Goal: Complete application form: Complete application form

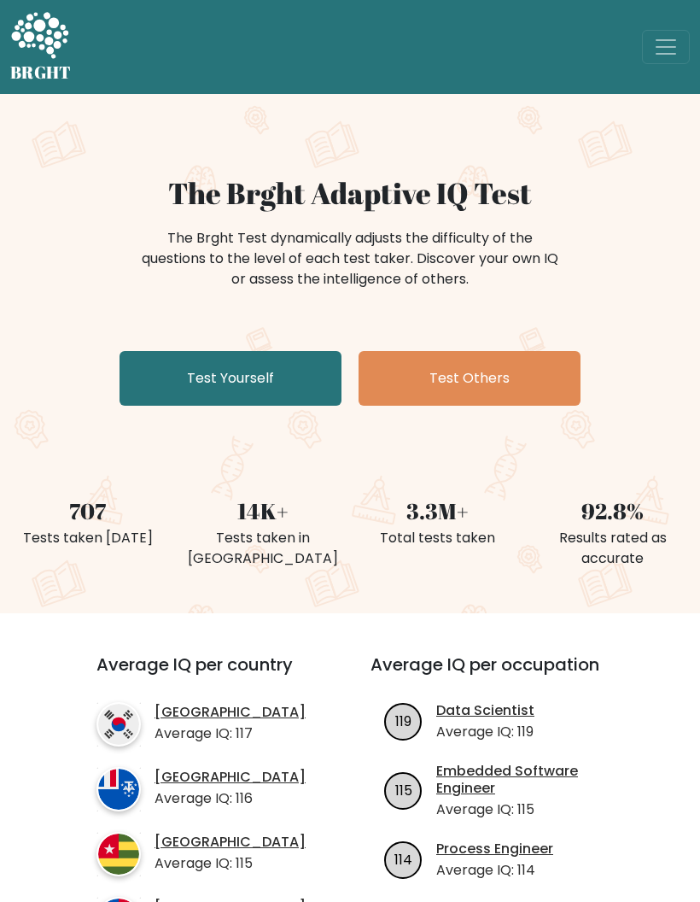
click at [266, 386] on link "Test Yourself" at bounding box center [231, 378] width 222 height 55
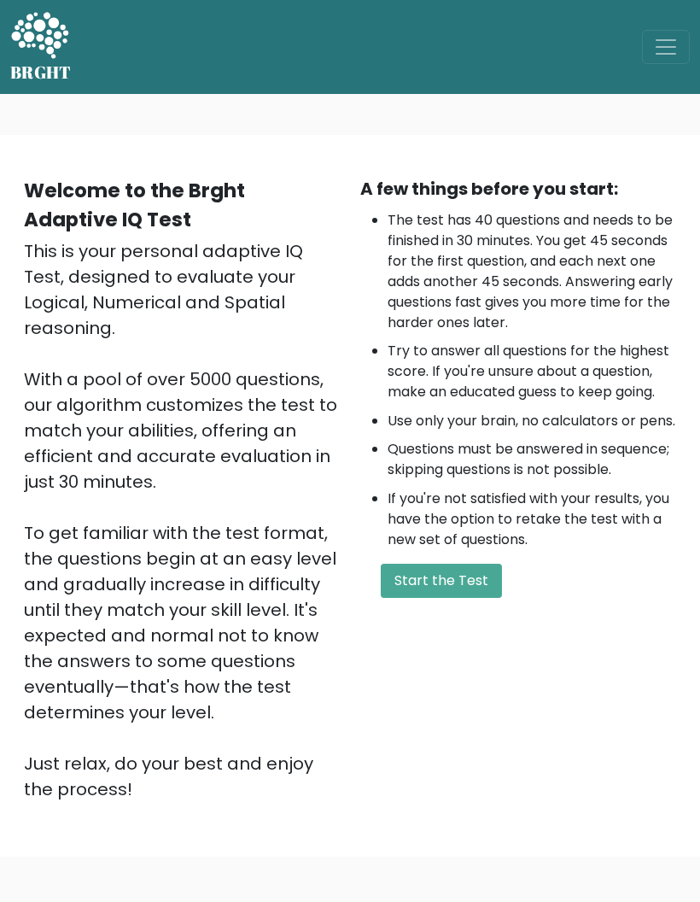
click at [461, 598] on button "Start the Test" at bounding box center [441, 581] width 121 height 34
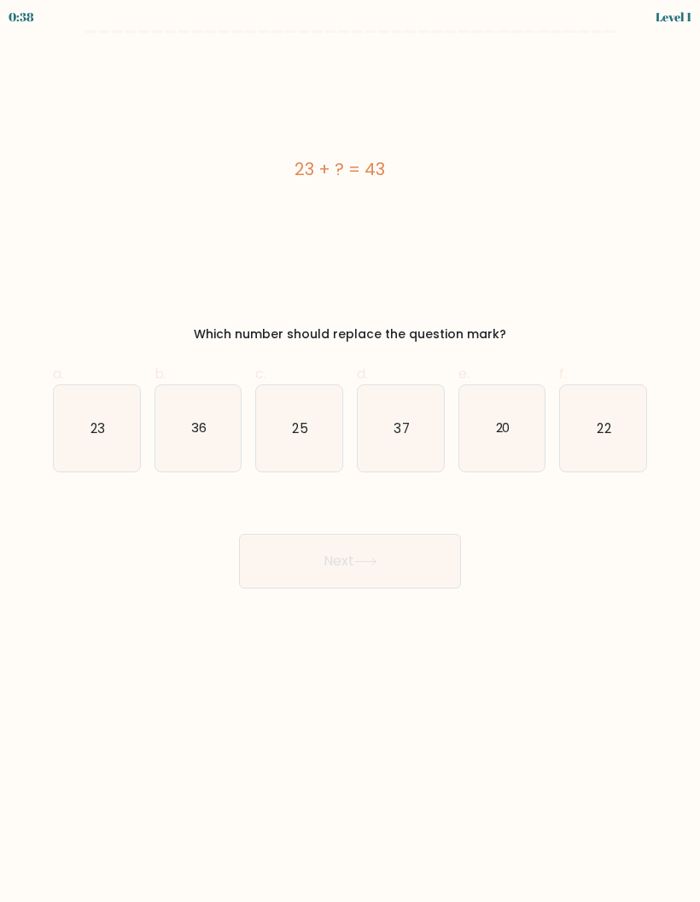
click at [512, 442] on icon "20" at bounding box center [503, 428] width 86 height 86
click at [351, 451] on input "e. 20" at bounding box center [350, 456] width 1 height 11
radio input "true"
click at [419, 577] on button "Next" at bounding box center [350, 561] width 222 height 55
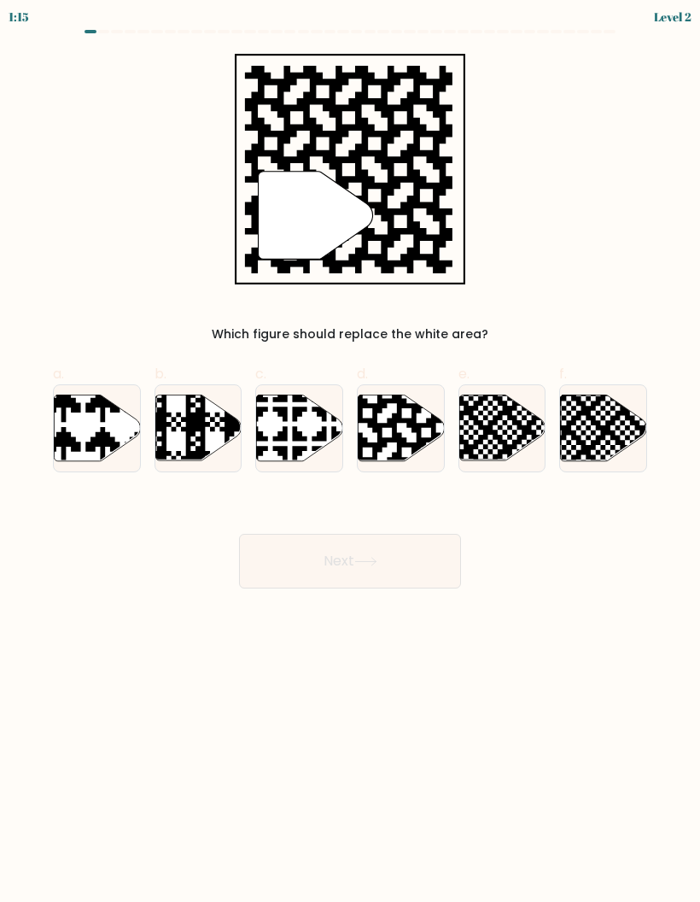
click at [415, 430] on icon at bounding box center [426, 393] width 156 height 156
click at [351, 451] on input "d." at bounding box center [350, 456] width 1 height 11
radio input "true"
click at [418, 560] on button "Next" at bounding box center [350, 561] width 222 height 55
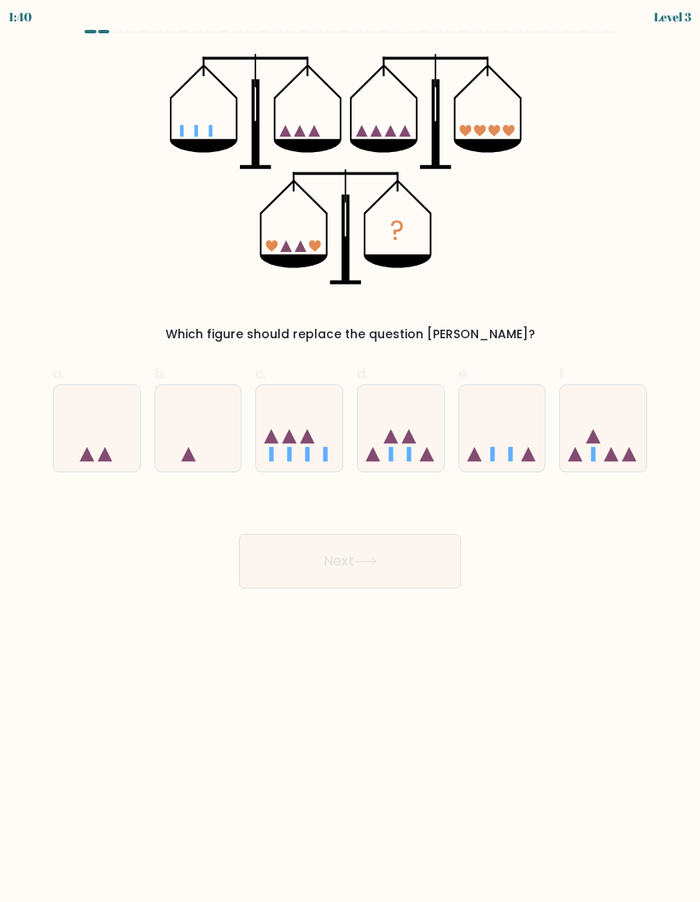
click at [319, 438] on icon at bounding box center [299, 428] width 86 height 71
click at [350, 451] on input "c." at bounding box center [350, 456] width 1 height 11
radio input "true"
click at [611, 261] on div "? Which figure should replace the question mark?" at bounding box center [350, 199] width 615 height 290
click at [428, 556] on button "Next" at bounding box center [350, 561] width 222 height 55
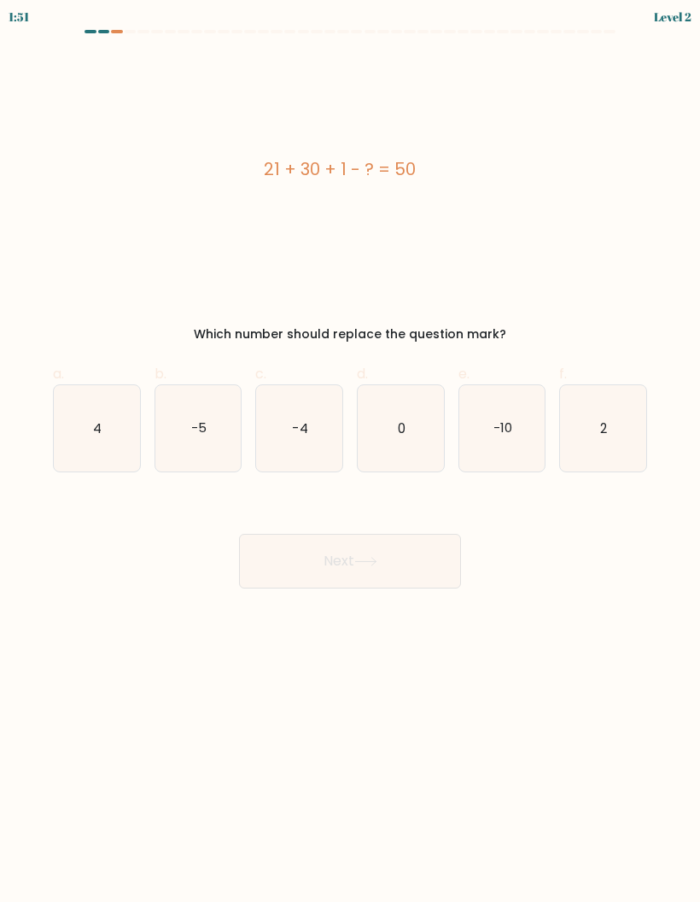
click at [597, 448] on icon "2" at bounding box center [603, 428] width 86 height 86
click at [351, 451] on input "f. 2" at bounding box center [350, 456] width 1 height 11
radio input "true"
click at [412, 577] on button "Next" at bounding box center [350, 561] width 222 height 55
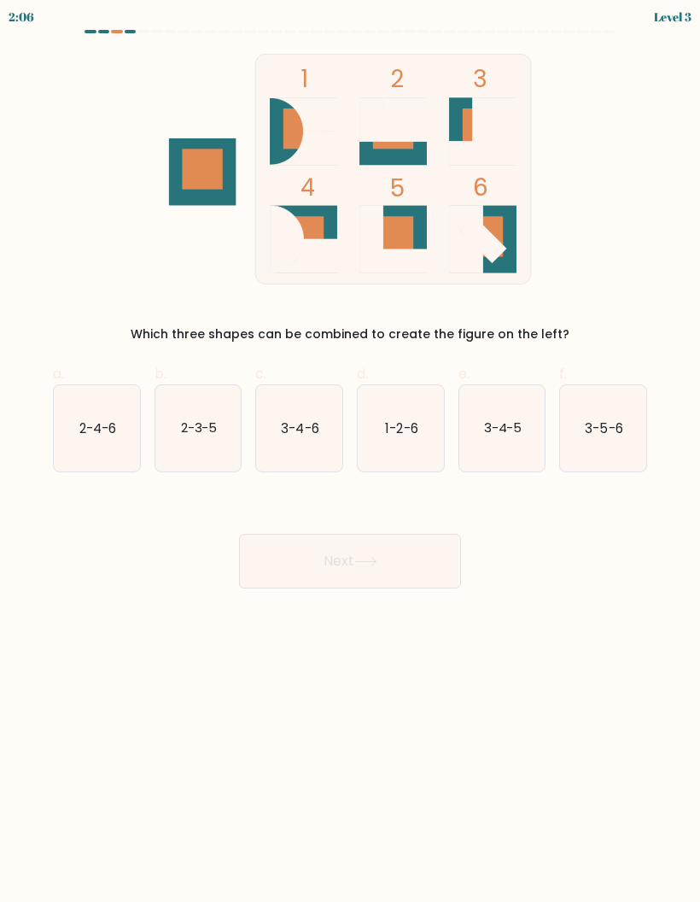
click at [326, 431] on icon "3-4-6" at bounding box center [299, 428] width 86 height 86
click at [350, 451] on input "c. 3-4-6" at bounding box center [350, 456] width 1 height 11
radio input "true"
click at [396, 558] on button "Next" at bounding box center [350, 561] width 222 height 55
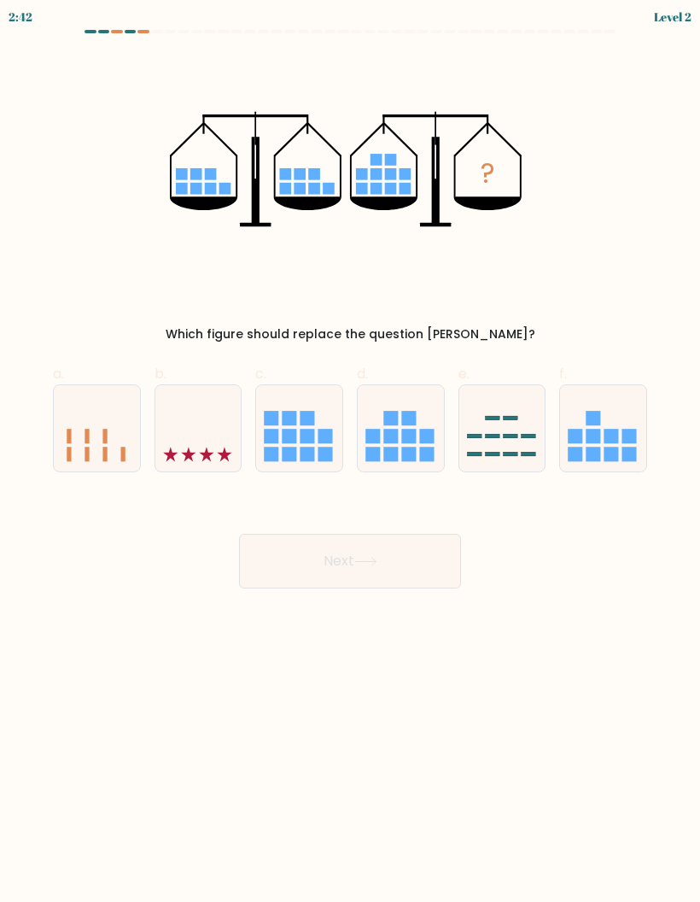
click at [410, 437] on rect at bounding box center [409, 436] width 15 height 15
click at [351, 451] on input "d." at bounding box center [350, 456] width 1 height 11
radio input "true"
click at [416, 569] on button "Next" at bounding box center [350, 561] width 222 height 55
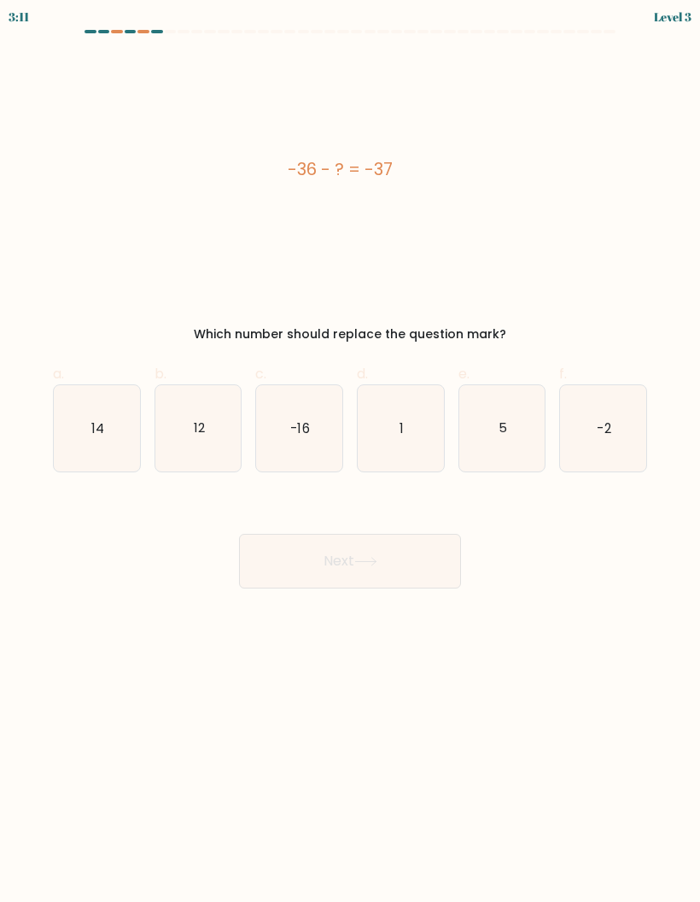
click at [407, 449] on icon "1" at bounding box center [401, 428] width 86 height 86
click at [351, 451] on input "d. 1" at bounding box center [350, 456] width 1 height 11
radio input "true"
click at [435, 548] on button "Next" at bounding box center [350, 561] width 222 height 55
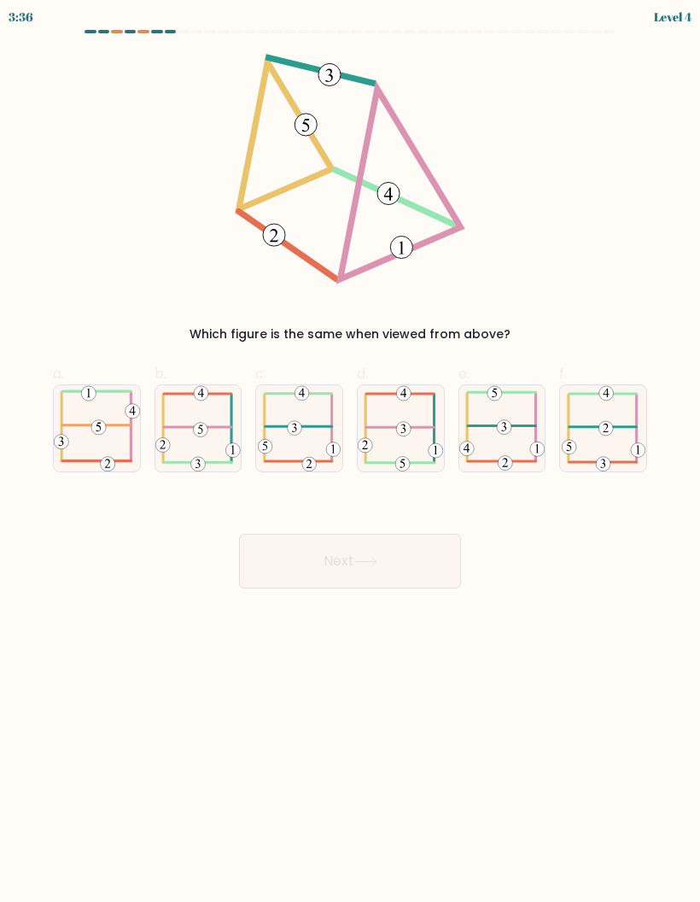
click at [562, 436] on icon at bounding box center [604, 428] width 84 height 86
click at [351, 451] on input "f." at bounding box center [350, 456] width 1 height 11
radio input "true"
click at [419, 589] on button "Next" at bounding box center [350, 561] width 222 height 55
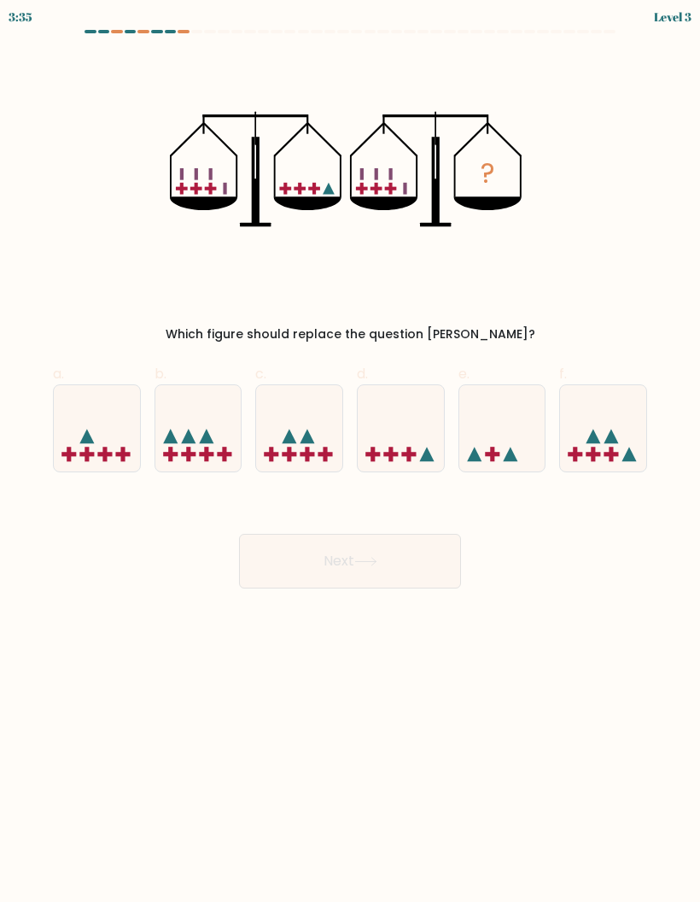
click at [438, 564] on button "Next" at bounding box center [350, 561] width 222 height 55
click at [404, 460] on icon at bounding box center [401, 428] width 86 height 71
click at [351, 460] on input "d." at bounding box center [350, 456] width 1 height 11
radio input "true"
click at [426, 562] on button "Next" at bounding box center [350, 561] width 222 height 55
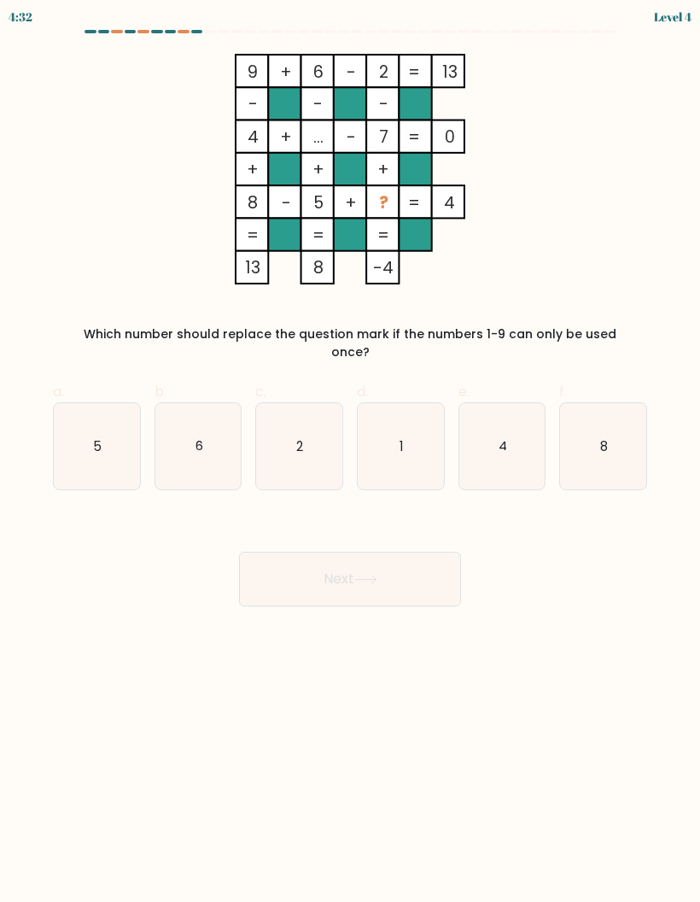
click at [424, 432] on icon "1" at bounding box center [401, 446] width 86 height 86
click at [351, 451] on input "d. 1" at bounding box center [350, 456] width 1 height 11
radio input "true"
click at [407, 574] on button "Next" at bounding box center [350, 579] width 222 height 55
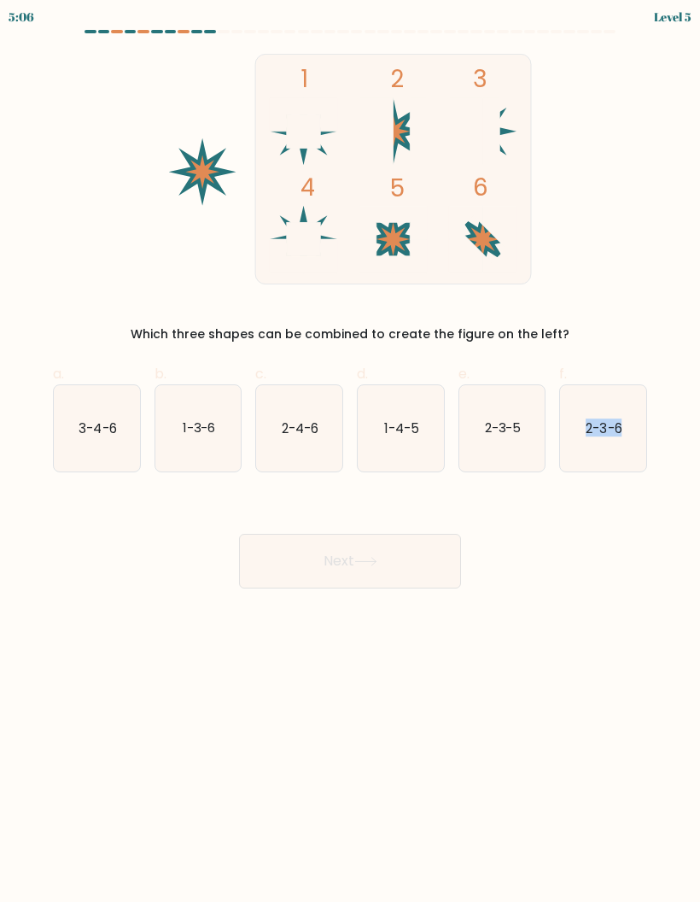
click at [688, 278] on form at bounding box center [350, 309] width 700 height 559
click at [625, 291] on div "1 2 3 4 5 6 Which three shapes can be combined to create the figure on the left?" at bounding box center [350, 199] width 615 height 290
click at [433, 463] on icon "1-4-5" at bounding box center [401, 428] width 86 height 86
click at [351, 462] on input "d. 1-4-5" at bounding box center [350, 456] width 1 height 11
radio input "true"
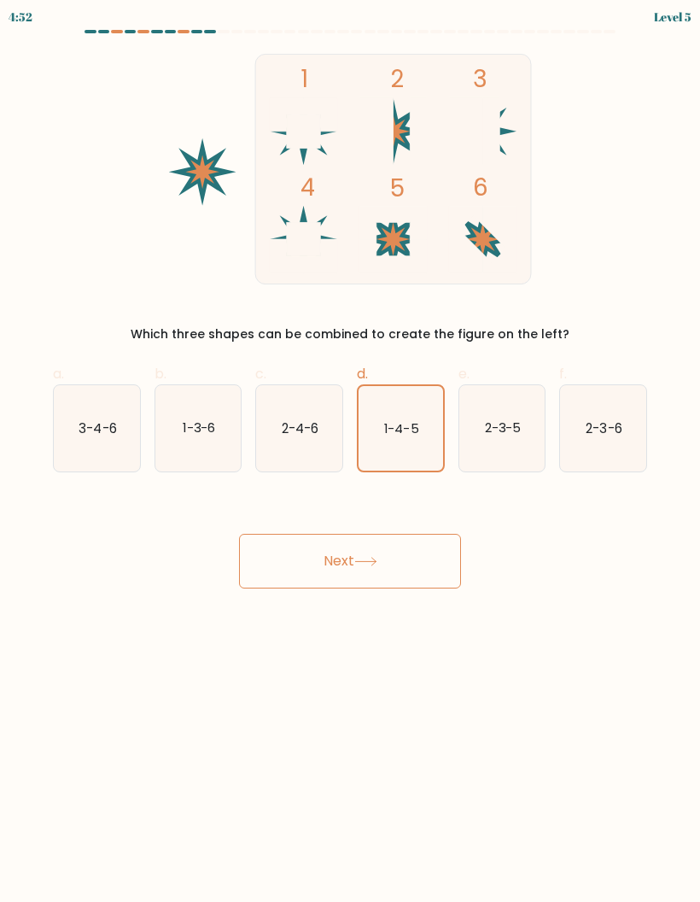
click at [511, 454] on icon "2-3-5" at bounding box center [503, 428] width 86 height 86
click at [351, 454] on input "e. 2-3-5" at bounding box center [350, 456] width 1 height 11
radio input "true"
click at [425, 445] on icon "1-4-5" at bounding box center [401, 428] width 86 height 86
click at [351, 451] on input "d. 1-4-5" at bounding box center [350, 456] width 1 height 11
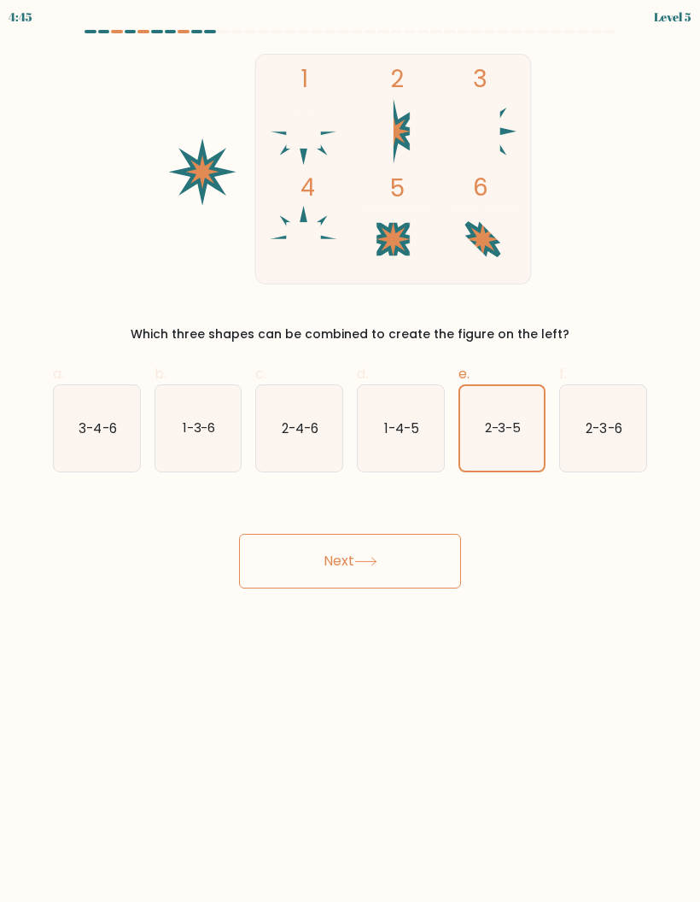
radio input "true"
click at [412, 553] on button "Next" at bounding box center [350, 561] width 222 height 55
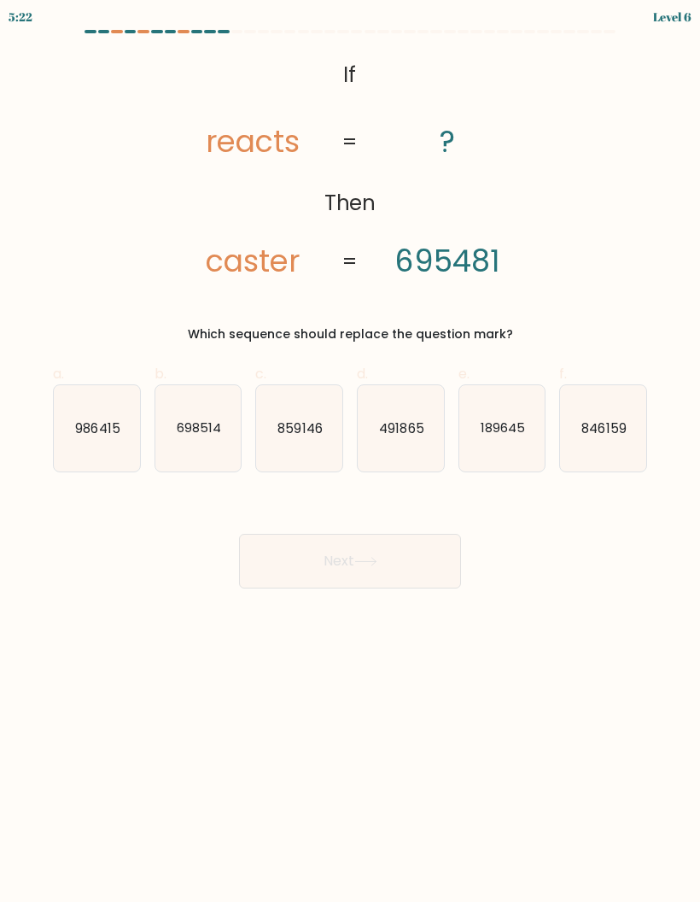
click at [628, 368] on label "f. 846159" at bounding box center [603, 418] width 88 height 108
click at [351, 451] on input "f. 846159" at bounding box center [350, 456] width 1 height 11
radio input "true"
click at [196, 431] on text "698514" at bounding box center [199, 428] width 44 height 18
click at [350, 451] on input "b. 698514" at bounding box center [350, 456] width 1 height 11
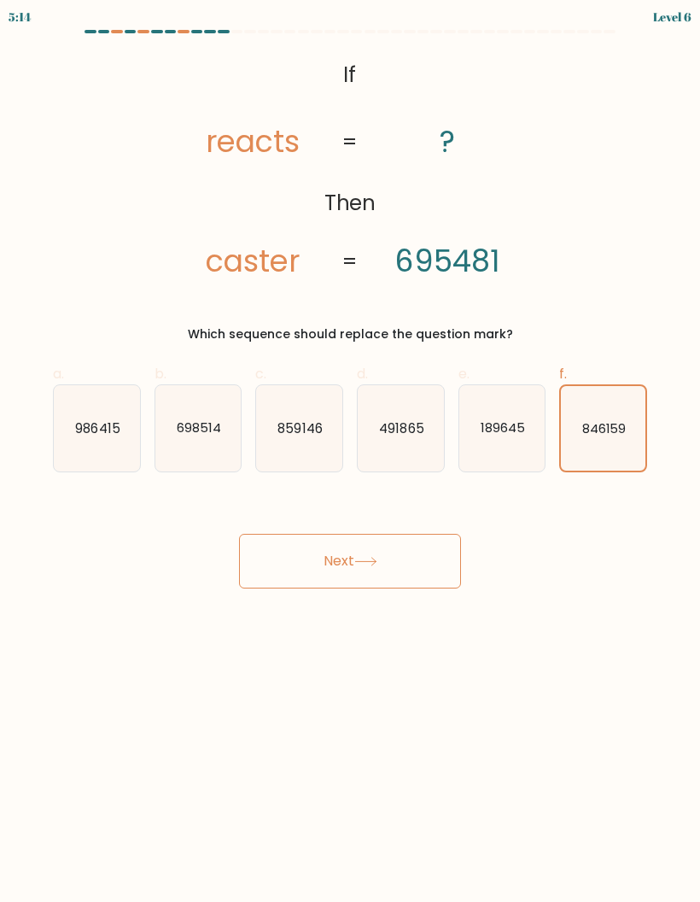
radio input "true"
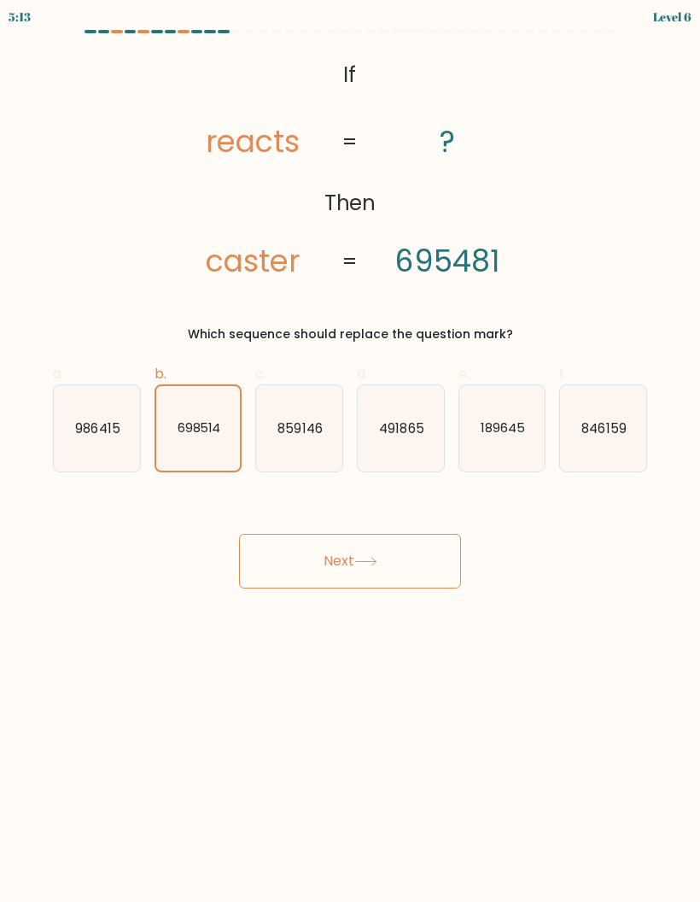
click at [403, 574] on button "Next" at bounding box center [350, 561] width 222 height 55
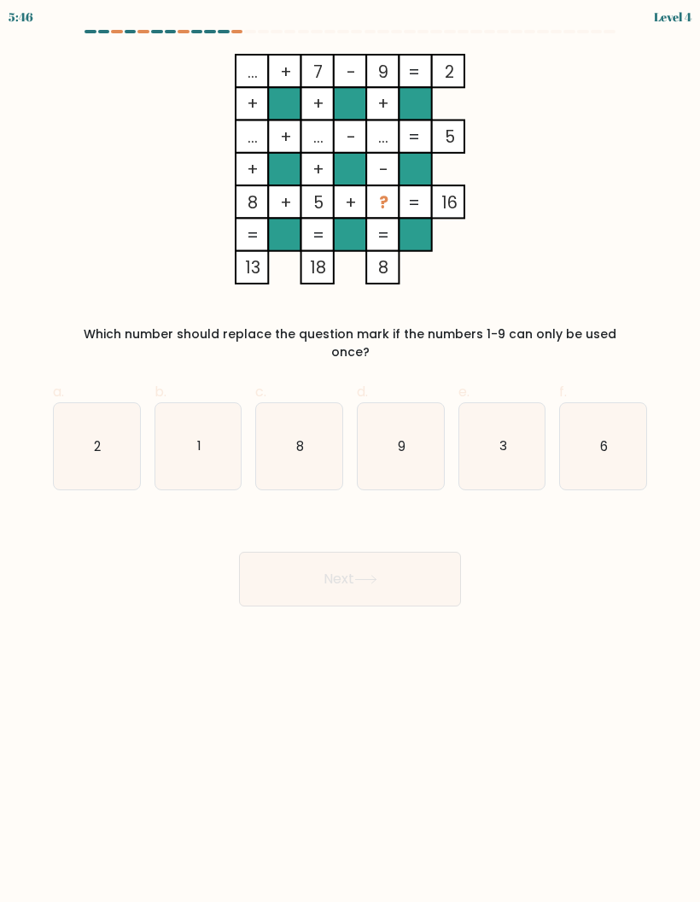
click at [107, 432] on icon "2" at bounding box center [97, 446] width 86 height 86
click at [350, 451] on input "a. 2" at bounding box center [350, 456] width 1 height 11
radio input "true"
click at [361, 552] on button "Next" at bounding box center [350, 579] width 222 height 55
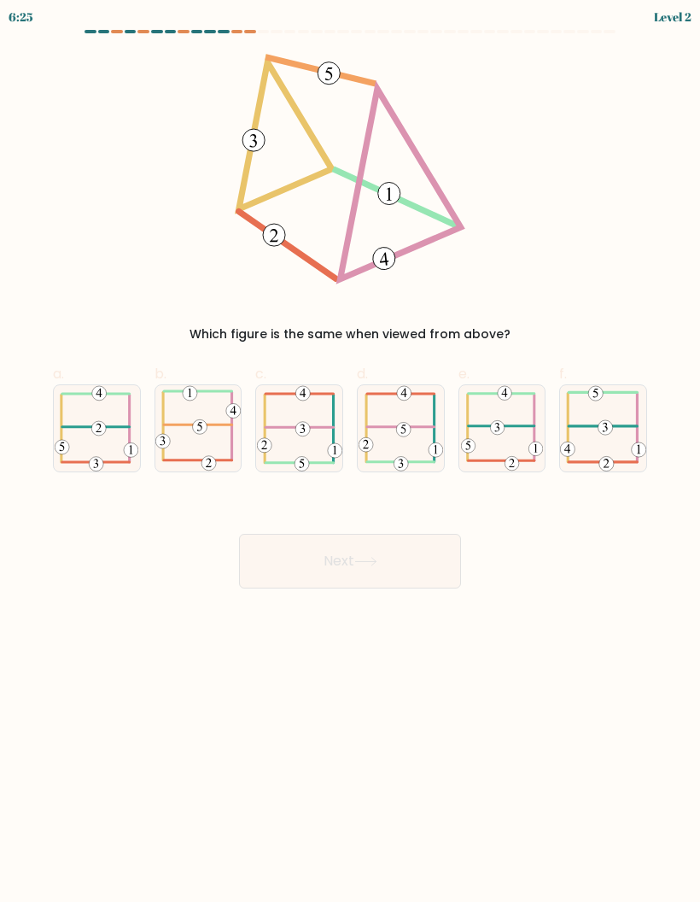
click at [587, 457] on icon at bounding box center [603, 427] width 86 height 85
click at [351, 457] on input "f." at bounding box center [350, 456] width 1 height 11
radio input "true"
click at [407, 565] on button "Next" at bounding box center [350, 561] width 222 height 55
click at [442, 550] on button "Next" at bounding box center [350, 561] width 222 height 55
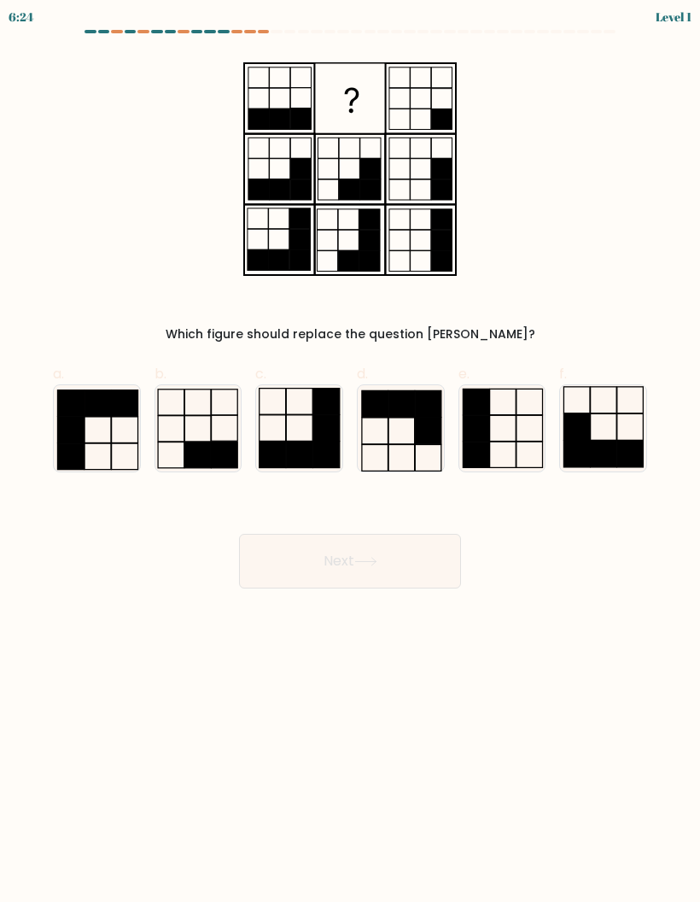
click at [419, 553] on button "Next" at bounding box center [350, 561] width 222 height 55
click at [456, 326] on div "Which figure should replace the question mark?" at bounding box center [350, 334] width 574 height 18
click at [442, 409] on icon at bounding box center [401, 428] width 86 height 86
click at [351, 451] on input "d." at bounding box center [350, 456] width 1 height 11
radio input "true"
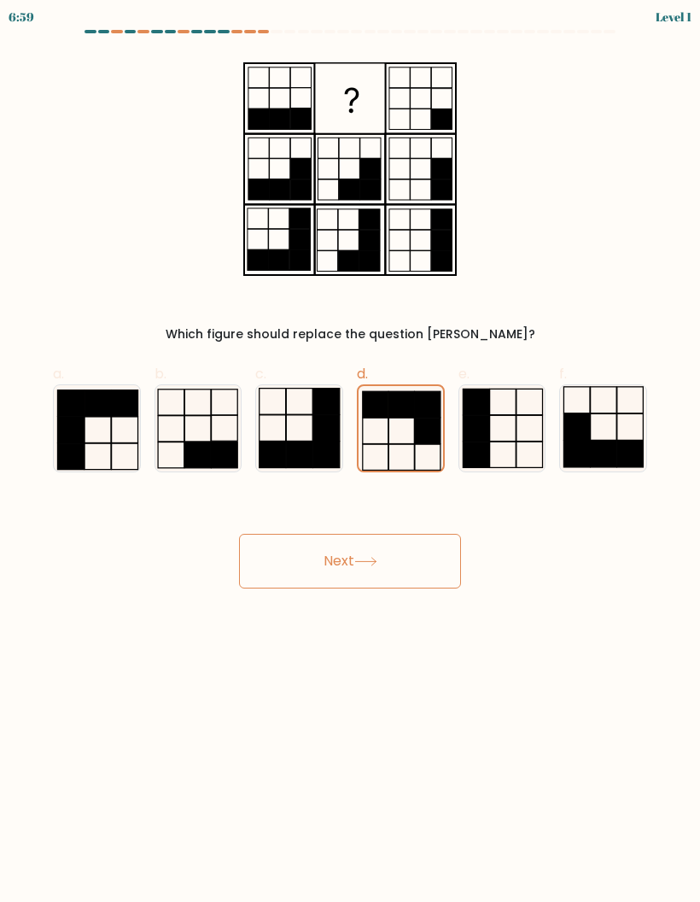
click at [419, 571] on button "Next" at bounding box center [350, 561] width 222 height 55
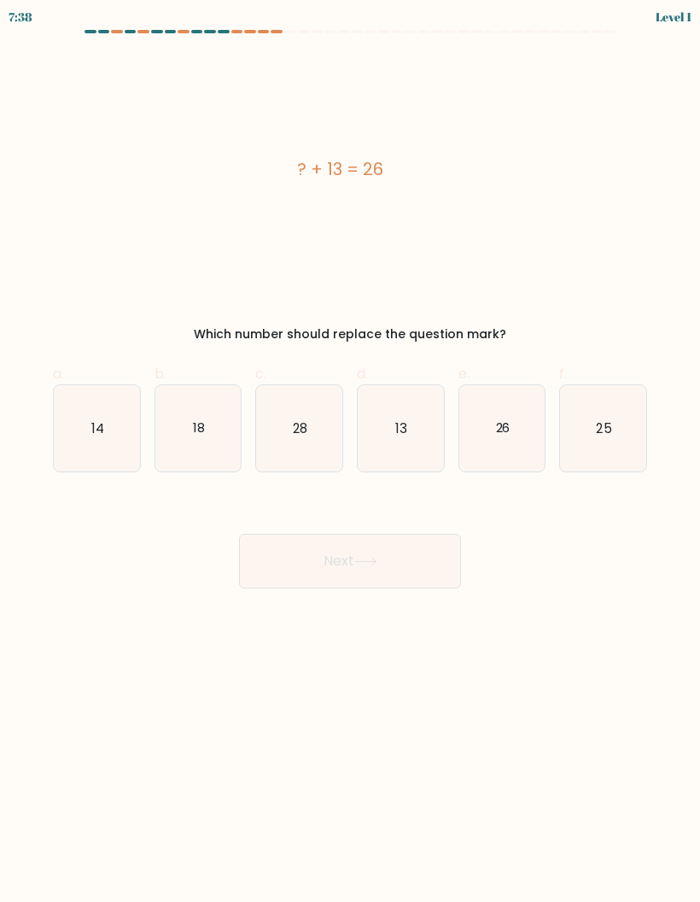
click at [417, 447] on icon "13" at bounding box center [401, 428] width 86 height 86
click at [351, 451] on input "d. 13" at bounding box center [350, 456] width 1 height 11
radio input "true"
click at [421, 572] on button "Next" at bounding box center [350, 561] width 222 height 55
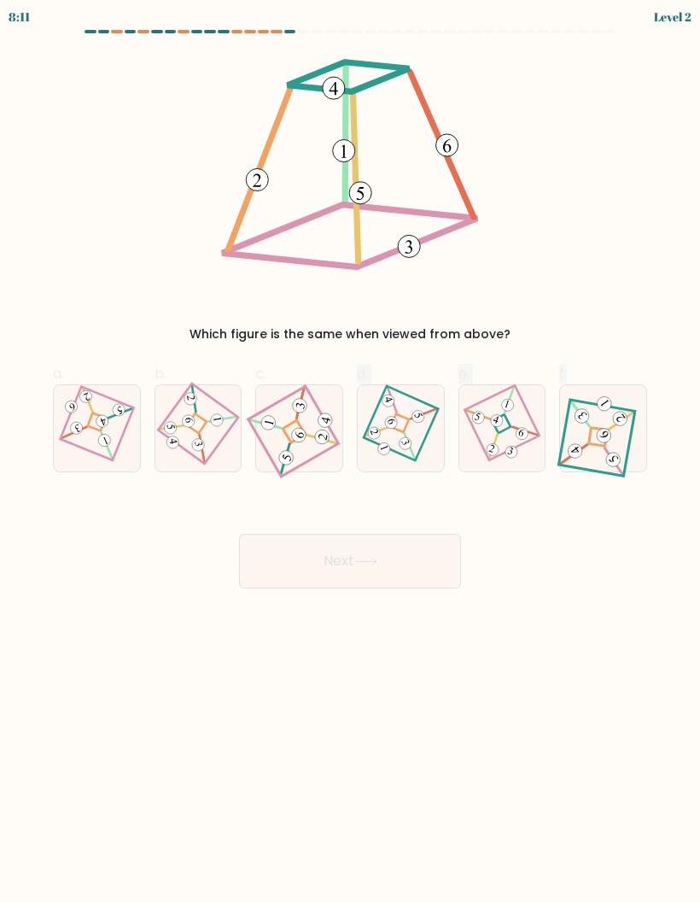
click at [430, 505] on div "Next" at bounding box center [350, 541] width 615 height 96
click at [518, 454] on 860 at bounding box center [511, 452] width 15 height 15
click at [351, 454] on input "e." at bounding box center [350, 456] width 1 height 11
radio input "true"
click at [413, 577] on button "Next" at bounding box center [350, 561] width 222 height 55
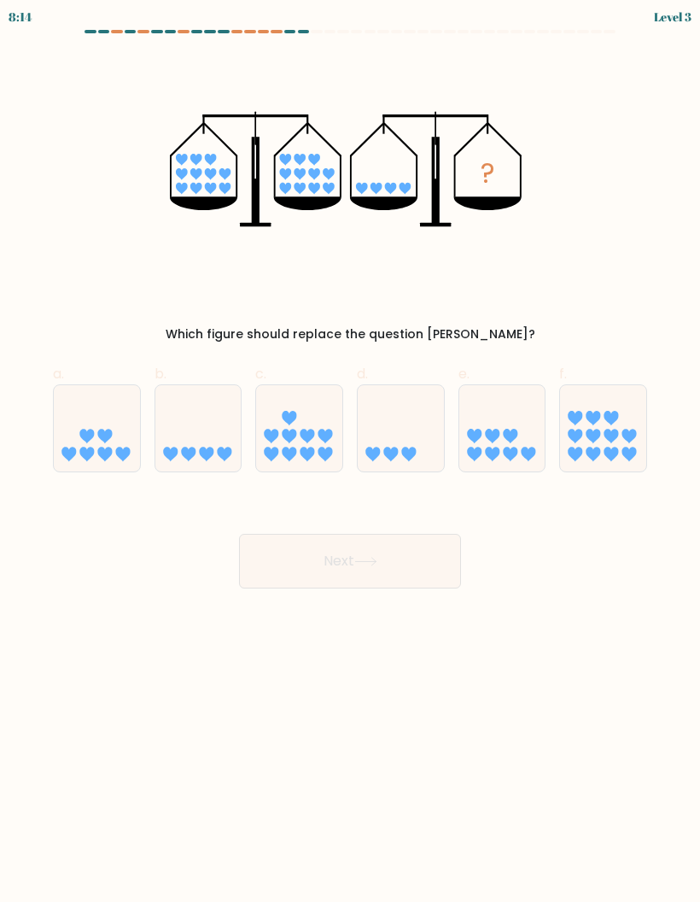
click at [310, 425] on icon at bounding box center [299, 428] width 86 height 71
click at [350, 451] on input "c." at bounding box center [350, 456] width 1 height 11
radio input "true"
click at [511, 450] on icon at bounding box center [510, 454] width 15 height 15
click at [351, 451] on input "e." at bounding box center [350, 456] width 1 height 11
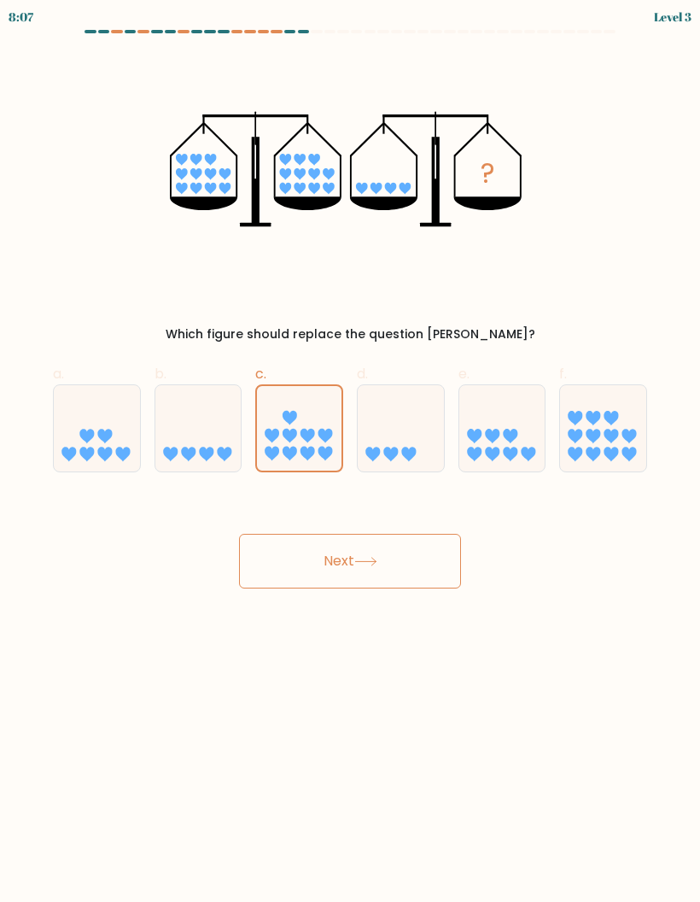
radio input "true"
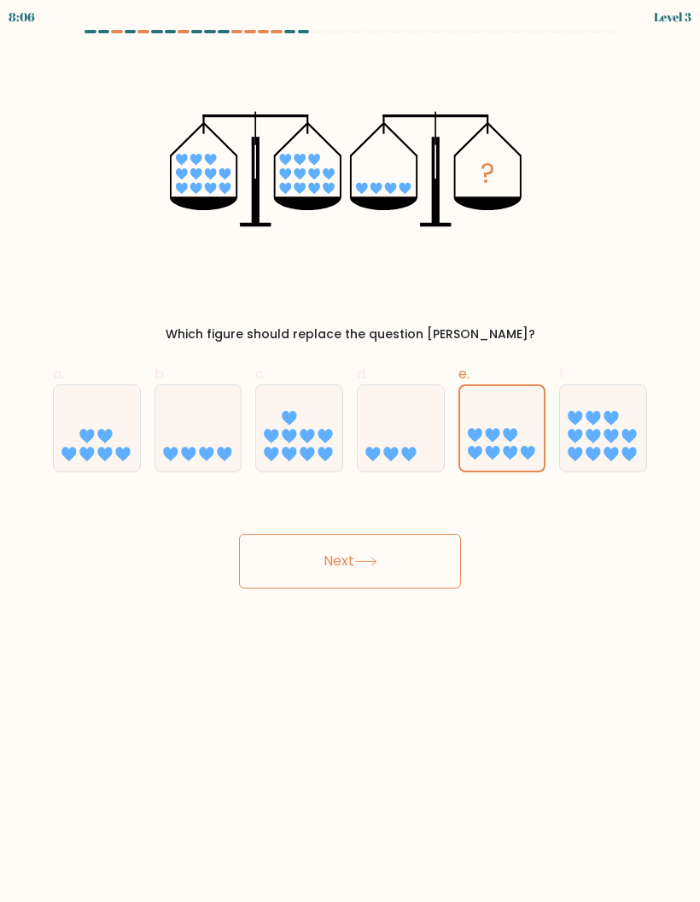
click at [623, 460] on icon at bounding box center [603, 428] width 86 height 71
click at [351, 460] on input "f." at bounding box center [350, 456] width 1 height 11
radio input "true"
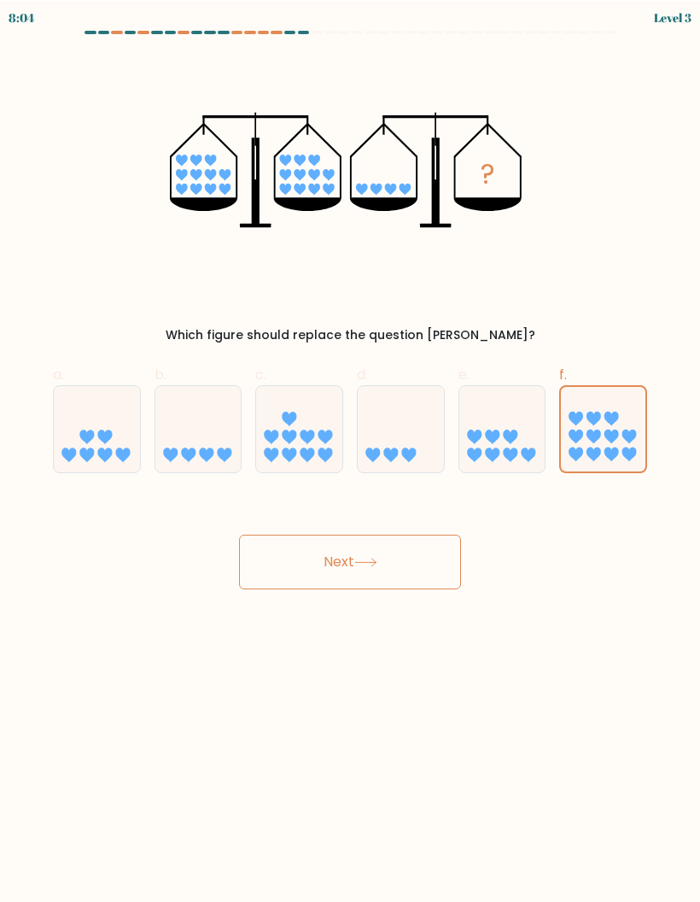
click at [440, 565] on button "Next" at bounding box center [350, 561] width 222 height 55
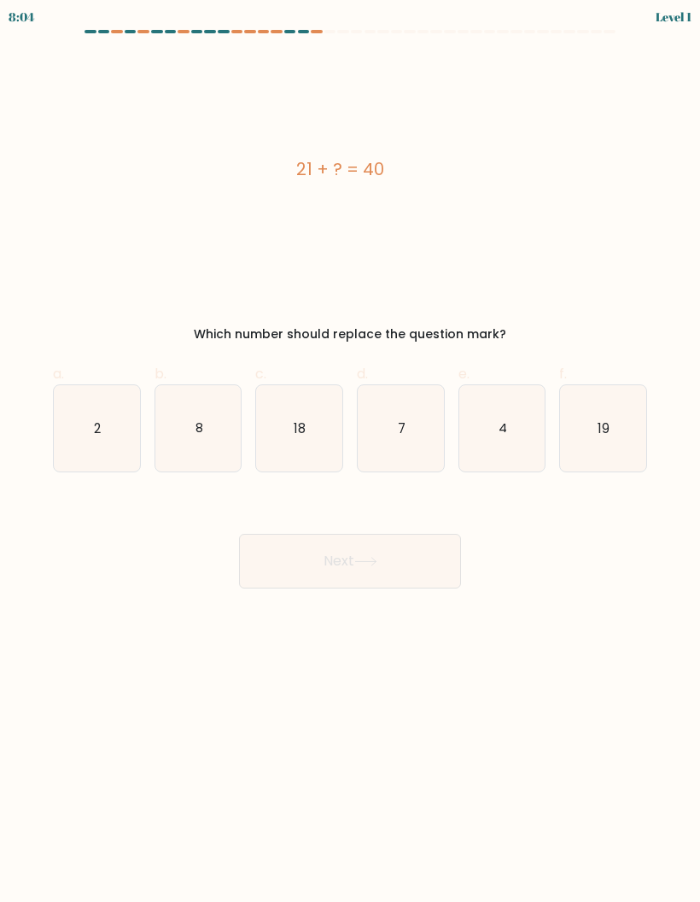
click at [439, 552] on button "Next" at bounding box center [350, 561] width 222 height 55
click at [571, 459] on icon "19" at bounding box center [603, 428] width 86 height 86
click at [351, 459] on input "f. 19" at bounding box center [350, 456] width 1 height 11
radio input "true"
click at [617, 446] on icon "19" at bounding box center [603, 428] width 85 height 85
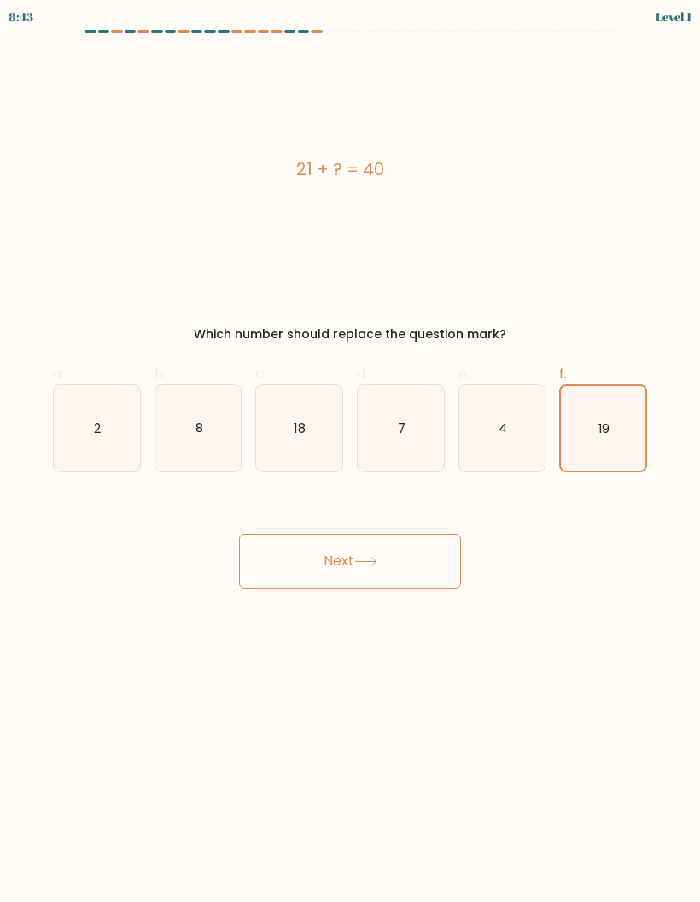
click at [351, 451] on input "f. 19" at bounding box center [350, 456] width 1 height 11
click at [422, 549] on button "Next" at bounding box center [350, 561] width 222 height 55
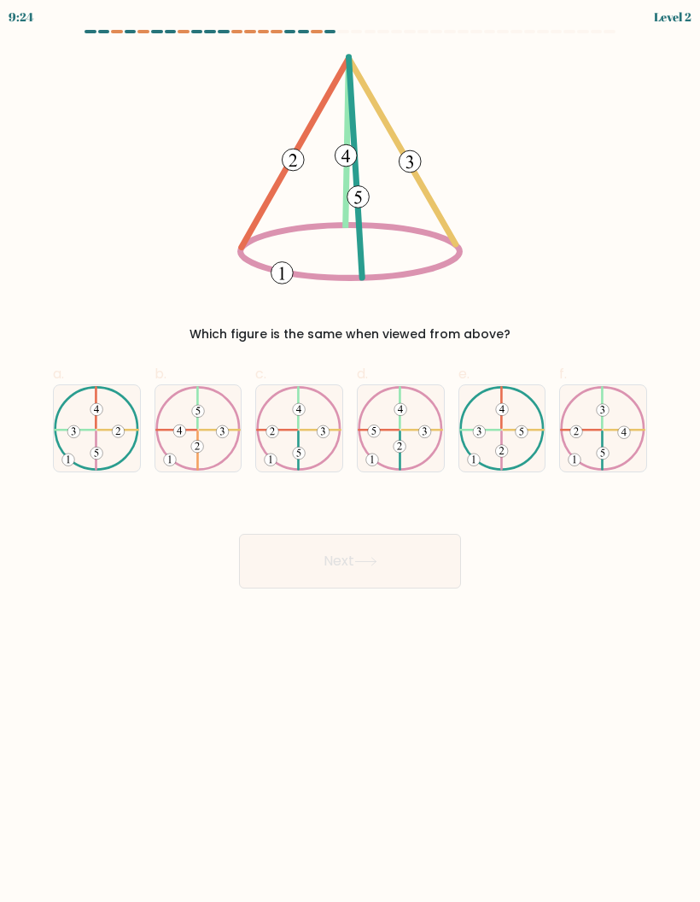
click at [306, 438] on icon at bounding box center [299, 428] width 86 height 85
click at [350, 451] on input "c." at bounding box center [350, 456] width 1 height 11
radio input "true"
click at [375, 558] on icon at bounding box center [365, 561] width 23 height 9
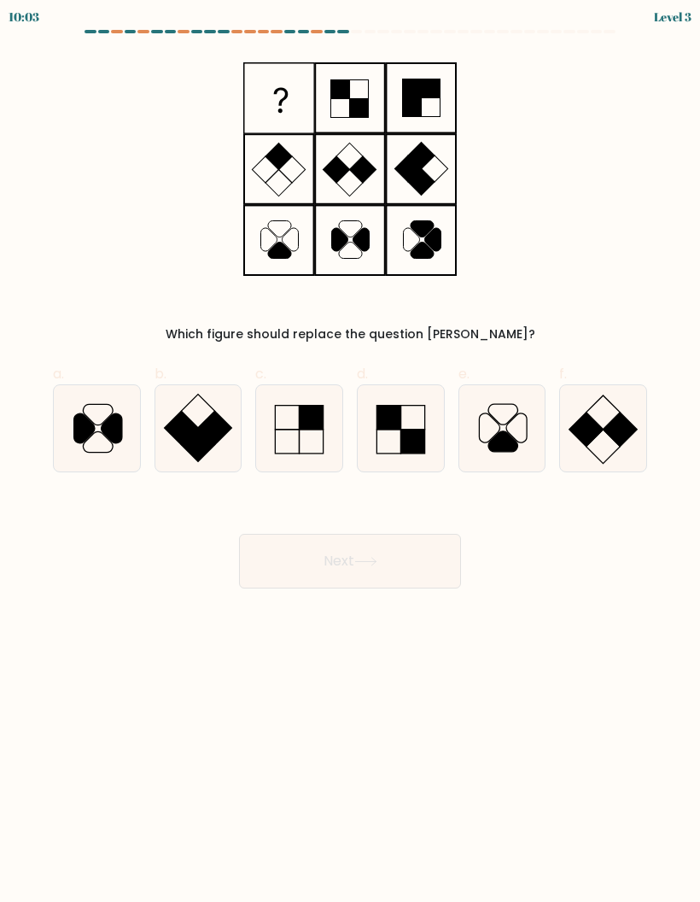
click at [318, 436] on icon at bounding box center [299, 428] width 86 height 86
click at [350, 451] on input "c." at bounding box center [350, 456] width 1 height 11
radio input "true"
click at [321, 428] on rect at bounding box center [311, 417] width 23 height 23
click at [350, 451] on input "c." at bounding box center [350, 456] width 1 height 11
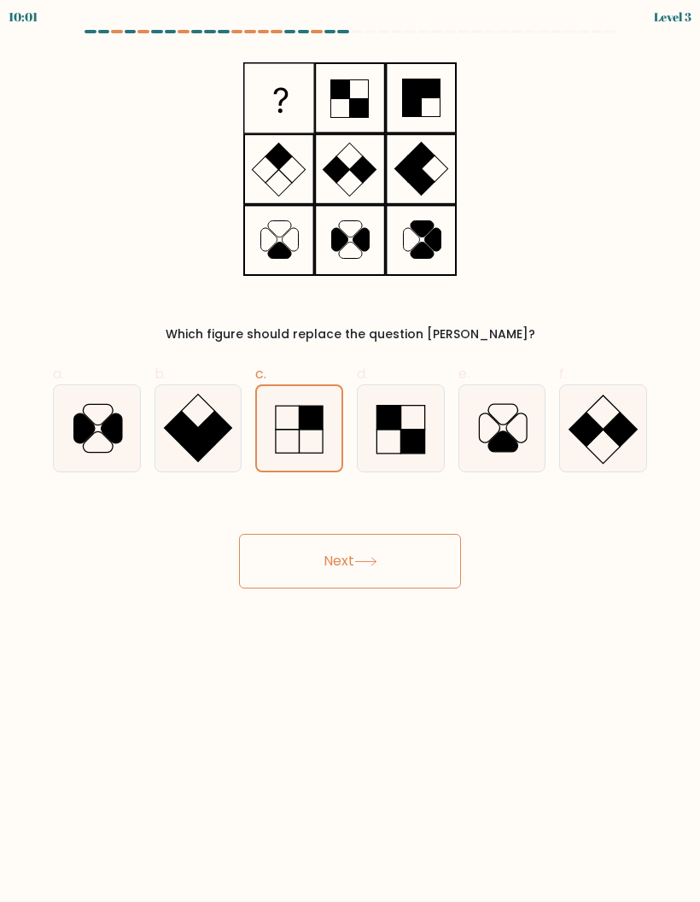
click at [592, 438] on rect at bounding box center [587, 430] width 34 height 34
click at [351, 451] on input "f." at bounding box center [350, 456] width 1 height 11
radio input "true"
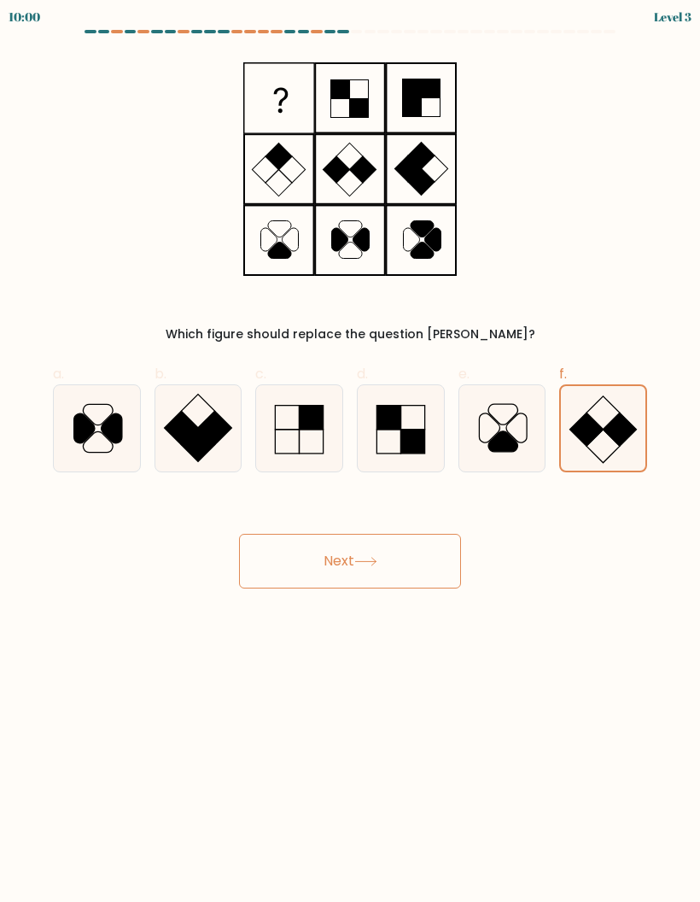
click at [445, 553] on button "Next" at bounding box center [350, 561] width 222 height 55
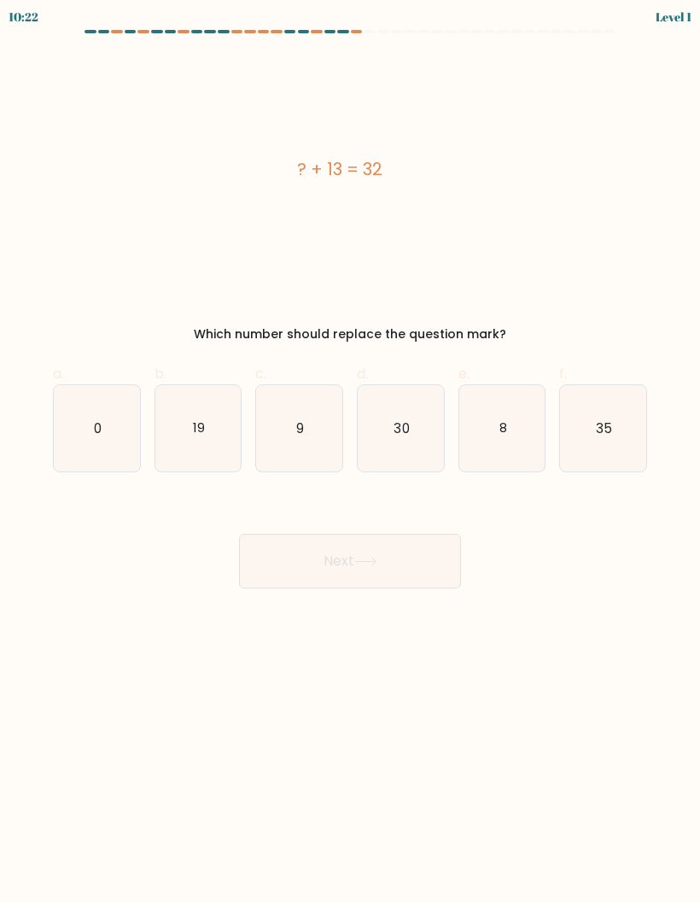
click at [207, 442] on icon "19" at bounding box center [198, 428] width 86 height 86
click at [350, 451] on input "b. 19" at bounding box center [350, 456] width 1 height 11
radio input "true"
click at [354, 553] on button "Next" at bounding box center [350, 561] width 222 height 55
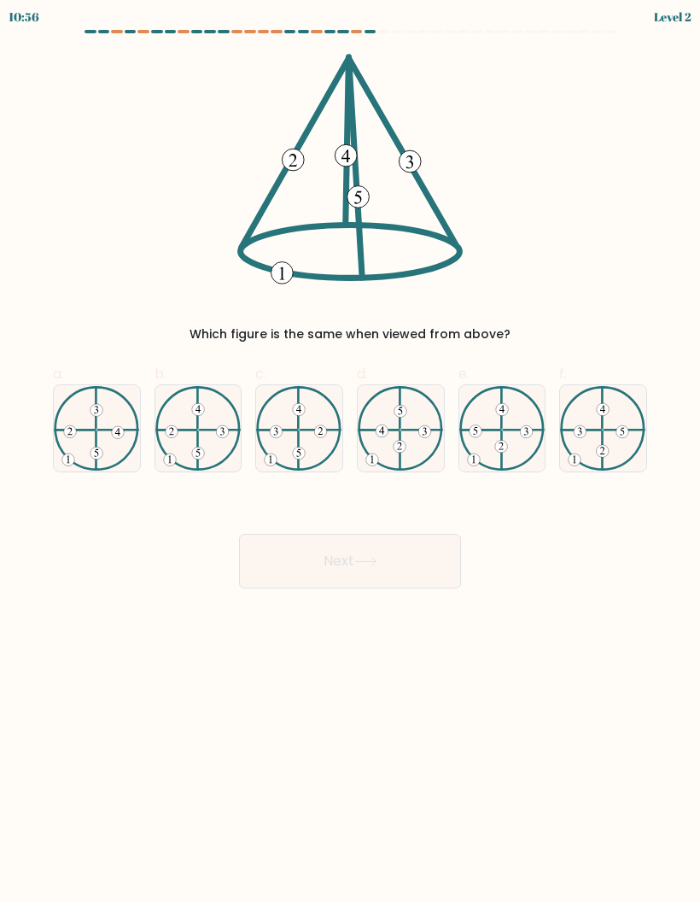
click at [208, 430] on 223 at bounding box center [220, 430] width 40 height 0
click at [350, 451] on input "b." at bounding box center [350, 456] width 1 height 11
radio input "true"
click at [352, 566] on button "Next" at bounding box center [350, 561] width 222 height 55
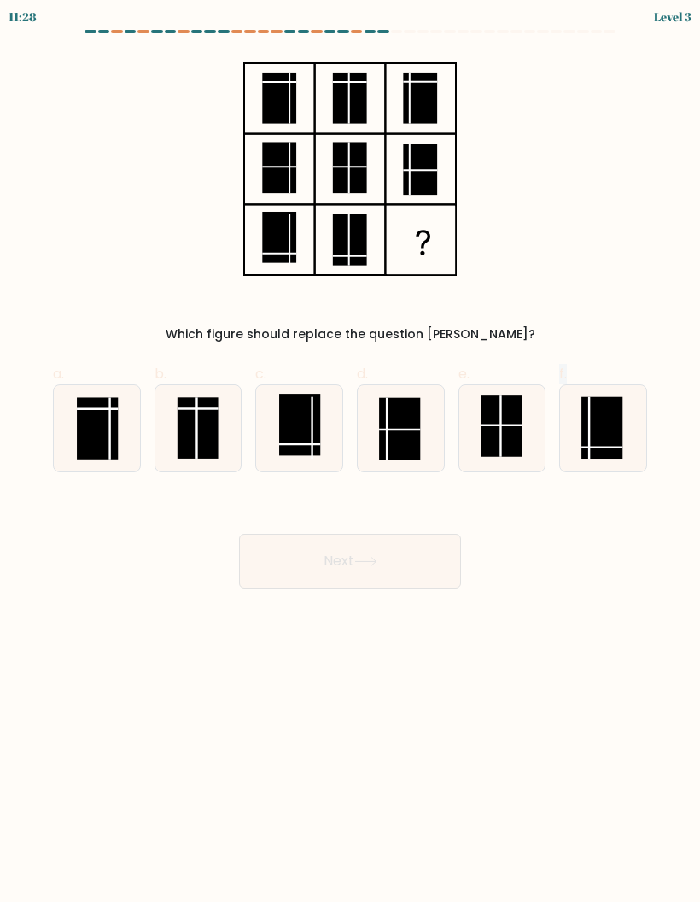
click at [608, 419] on rect at bounding box center [602, 427] width 41 height 61
click at [351, 451] on input "f." at bounding box center [350, 456] width 1 height 11
radio input "true"
click at [607, 434] on rect at bounding box center [603, 427] width 40 height 61
click at [351, 451] on input "f." at bounding box center [350, 456] width 1 height 11
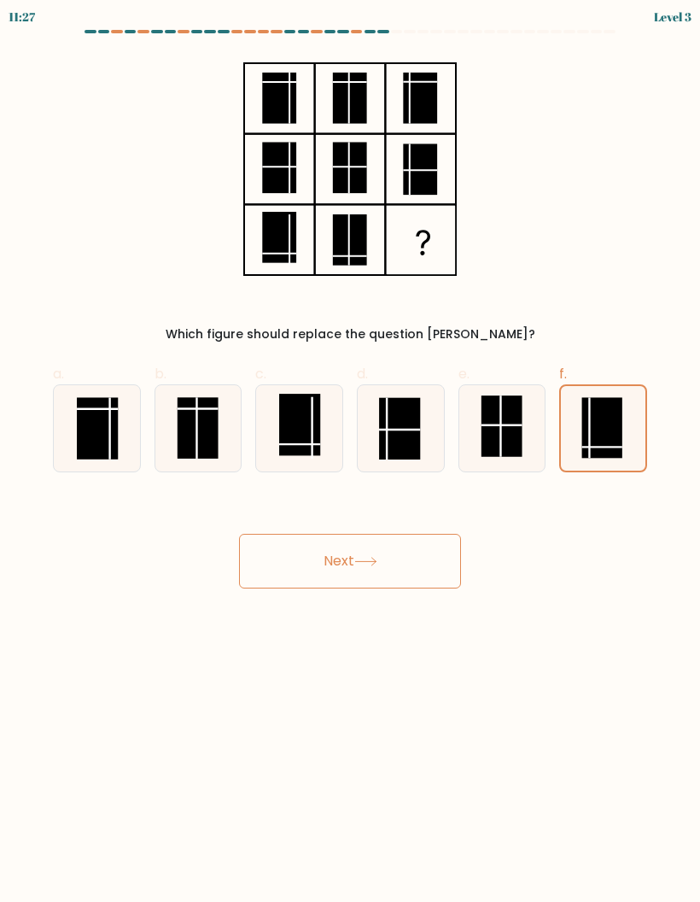
click at [435, 558] on button "Next" at bounding box center [350, 561] width 222 height 55
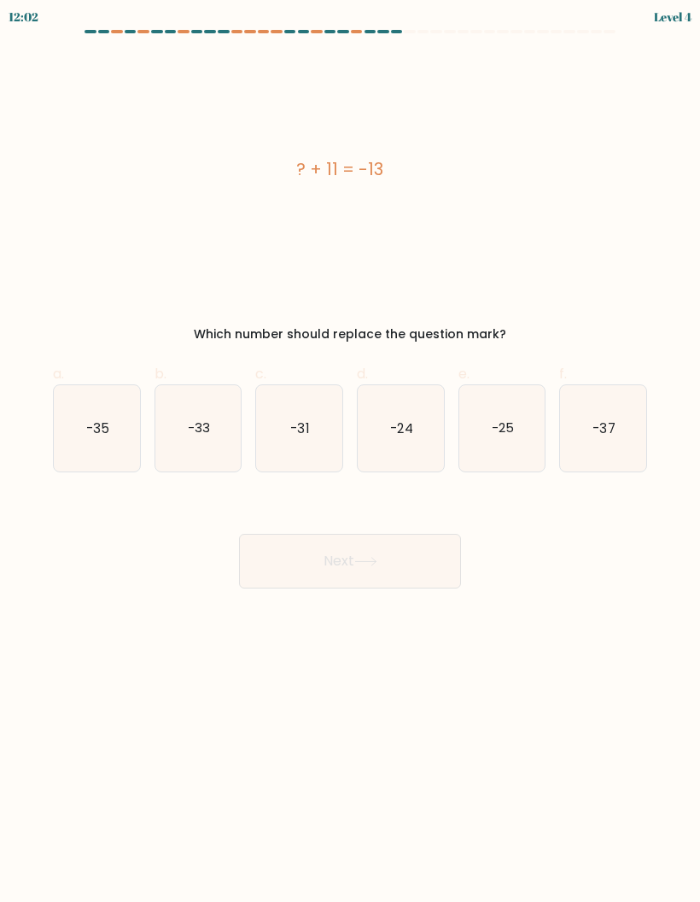
click at [421, 459] on icon "-24" at bounding box center [401, 428] width 86 height 86
click at [351, 459] on input "d. -24" at bounding box center [350, 456] width 1 height 11
radio input "true"
click at [383, 553] on button "Next" at bounding box center [350, 561] width 222 height 55
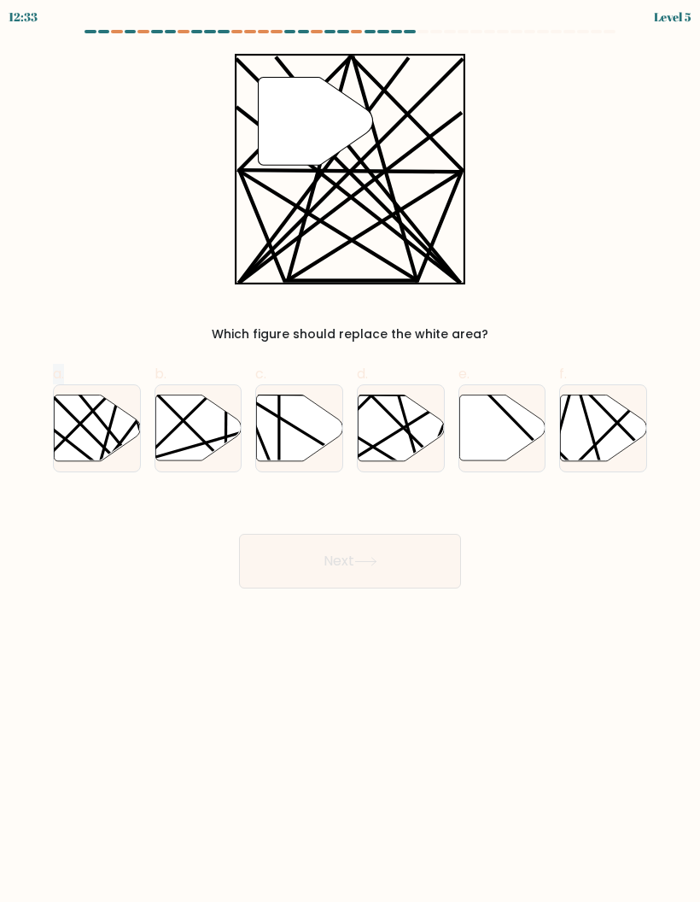
click at [74, 451] on icon at bounding box center [97, 428] width 86 height 66
click at [350, 451] on input "a." at bounding box center [350, 456] width 1 height 11
radio input "true"
click at [325, 560] on button "Next" at bounding box center [350, 561] width 222 height 55
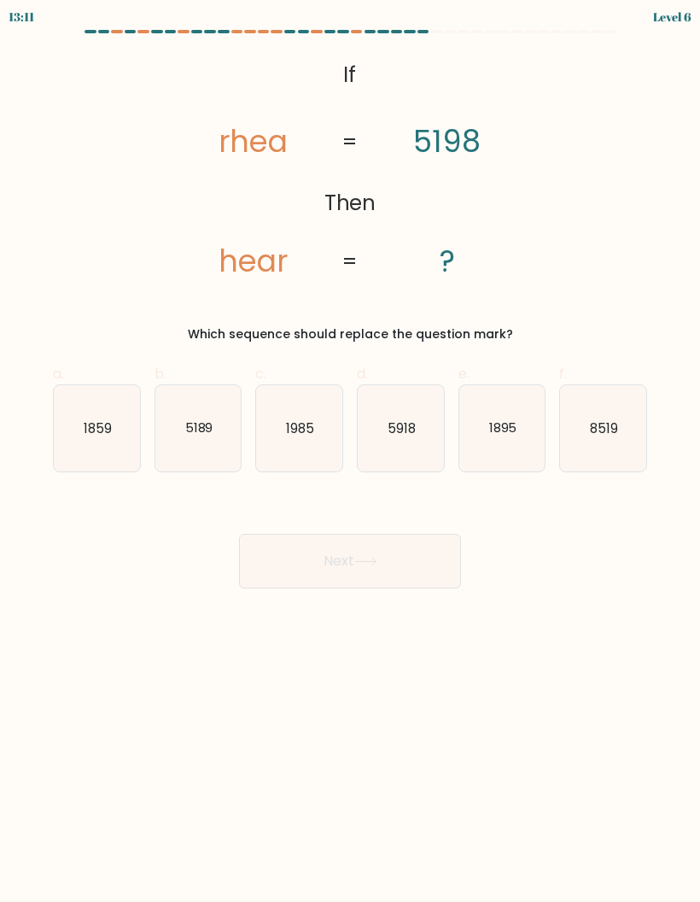
click at [433, 425] on icon "5918" at bounding box center [401, 428] width 86 height 86
click at [351, 451] on input "d. 5918" at bounding box center [350, 456] width 1 height 11
radio input "true"
click at [407, 544] on button "Next" at bounding box center [350, 561] width 222 height 55
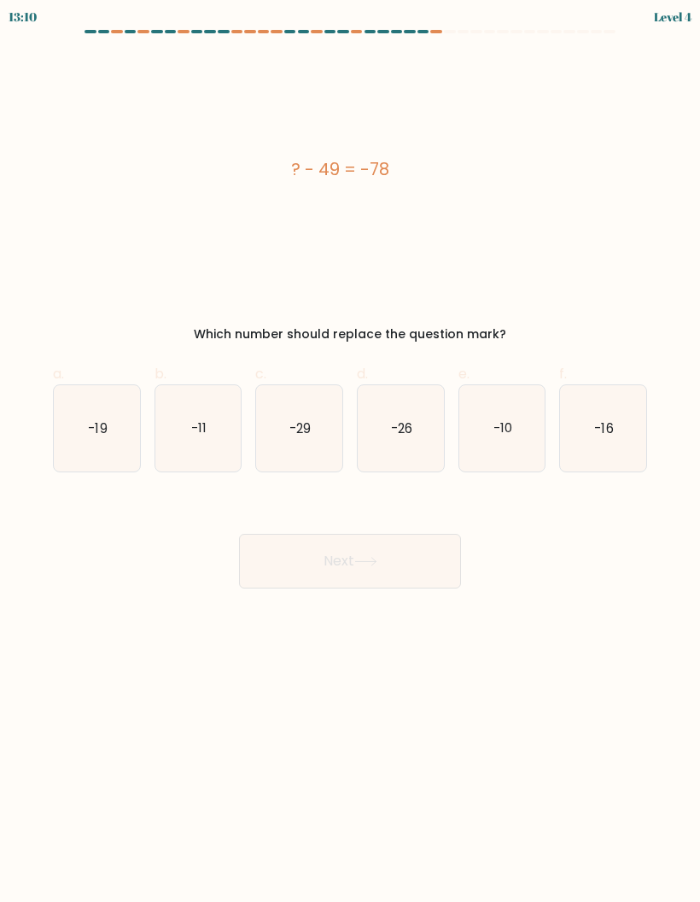
click at [298, 425] on text "-29" at bounding box center [300, 428] width 21 height 18
click at [350, 451] on input "c. -29" at bounding box center [350, 456] width 1 height 11
radio input "true"
click at [365, 588] on button "Next" at bounding box center [350, 561] width 222 height 55
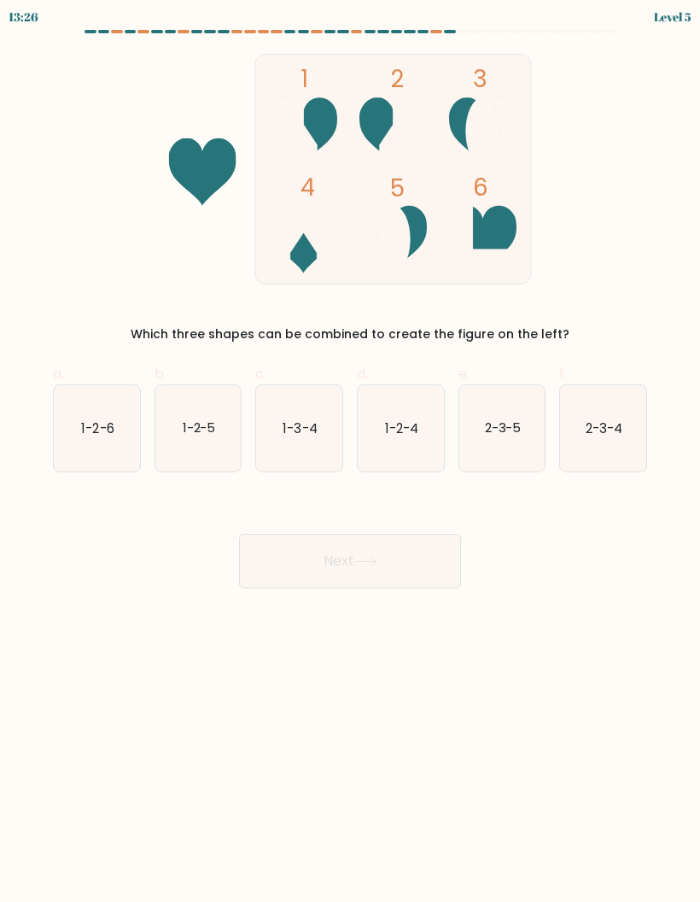
click at [304, 436] on text "1-3-4" at bounding box center [301, 428] width 34 height 18
click at [350, 451] on input "c. 1-3-4" at bounding box center [350, 456] width 1 height 11
radio input "true"
click at [370, 569] on button "Next" at bounding box center [350, 561] width 222 height 55
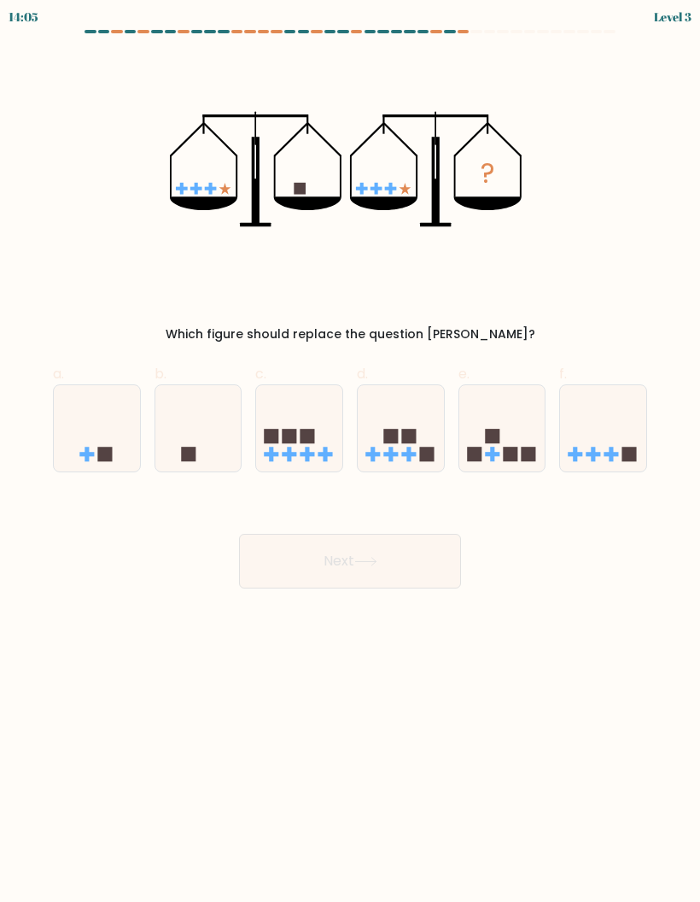
click at [207, 442] on icon at bounding box center [198, 428] width 86 height 71
click at [350, 451] on input "b." at bounding box center [350, 456] width 1 height 11
radio input "true"
click at [314, 572] on button "Next" at bounding box center [350, 561] width 222 height 55
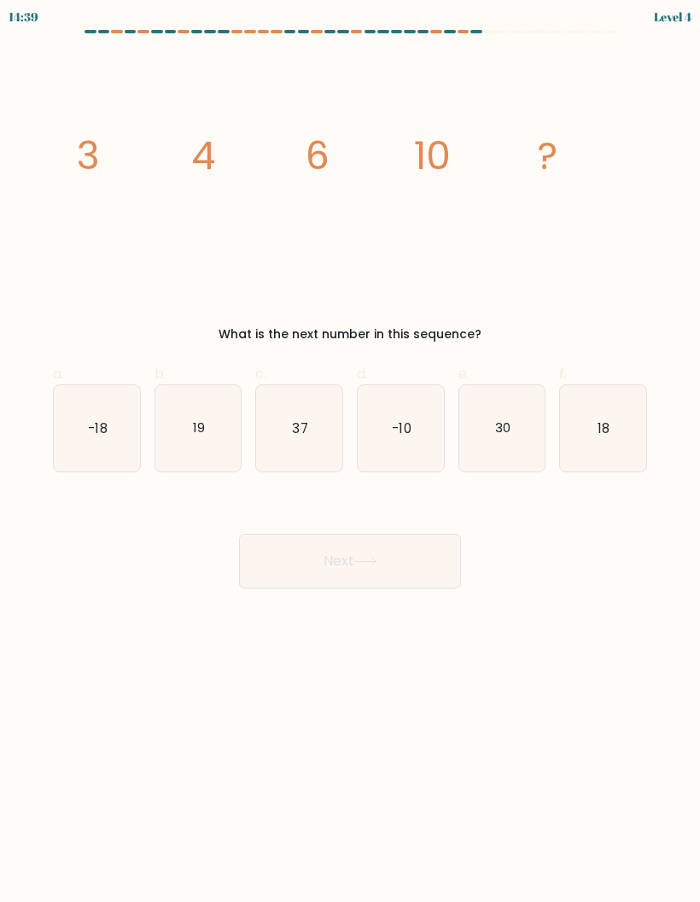
click at [114, 194] on icon "image/svg+xml 3 4 6 10 ?" at bounding box center [350, 169] width 574 height 231
click at [160, 174] on icon "image/svg+xml 3 4 6 10 ?" at bounding box center [350, 169] width 574 height 231
click at [331, 189] on icon "image/svg+xml 3 4 6 10 ?" at bounding box center [350, 169] width 574 height 231
click at [196, 470] on icon "19" at bounding box center [198, 428] width 86 height 86
click at [350, 462] on input "b. 19" at bounding box center [350, 456] width 1 height 11
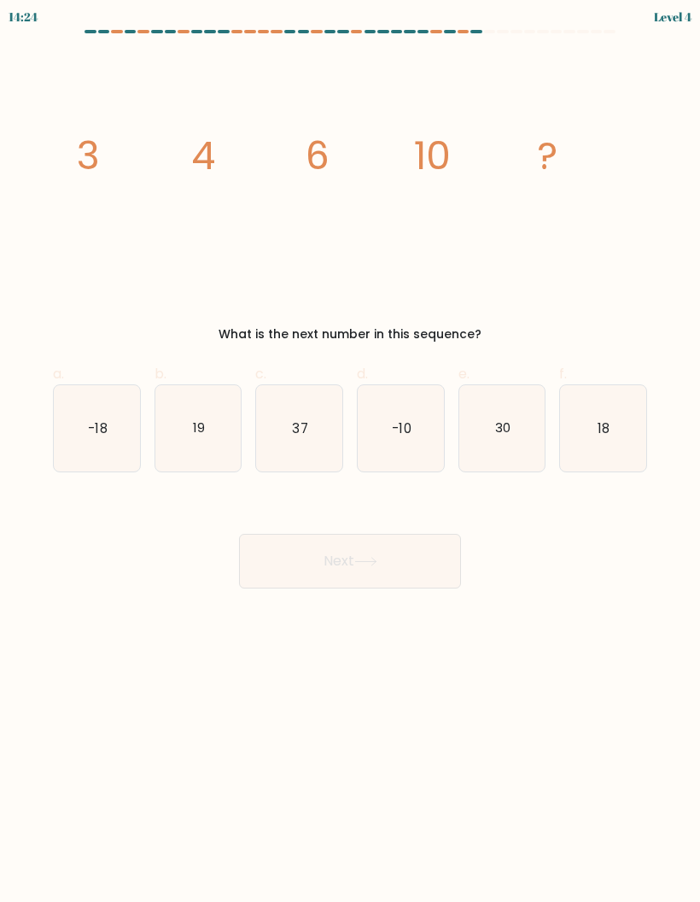
radio input "true"
click at [604, 452] on icon "18" at bounding box center [603, 428] width 86 height 86
click at [351, 452] on input "f. 18" at bounding box center [350, 456] width 1 height 11
radio input "true"
click at [185, 466] on icon "19" at bounding box center [198, 428] width 86 height 86
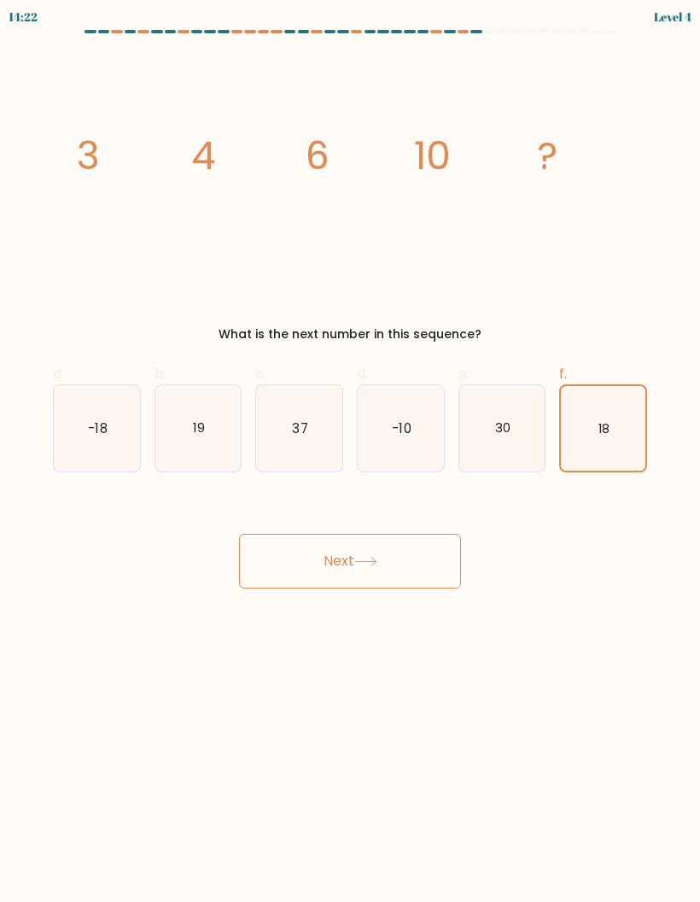
click at [350, 462] on input "b. 19" at bounding box center [350, 456] width 1 height 11
radio input "true"
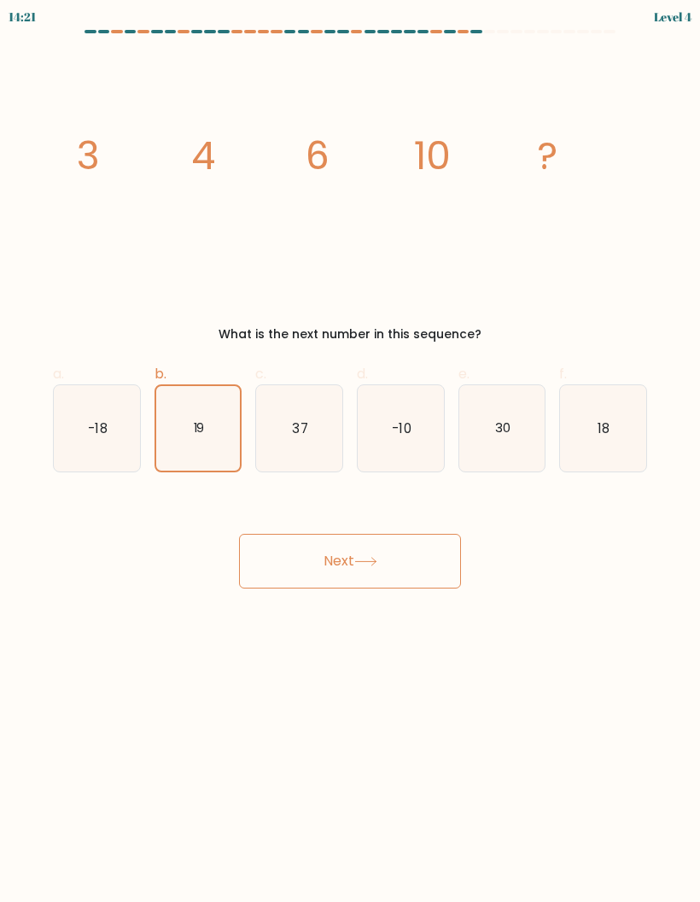
click at [624, 456] on icon "18" at bounding box center [603, 428] width 86 height 86
click at [351, 456] on input "f. 18" at bounding box center [350, 456] width 1 height 11
radio input "true"
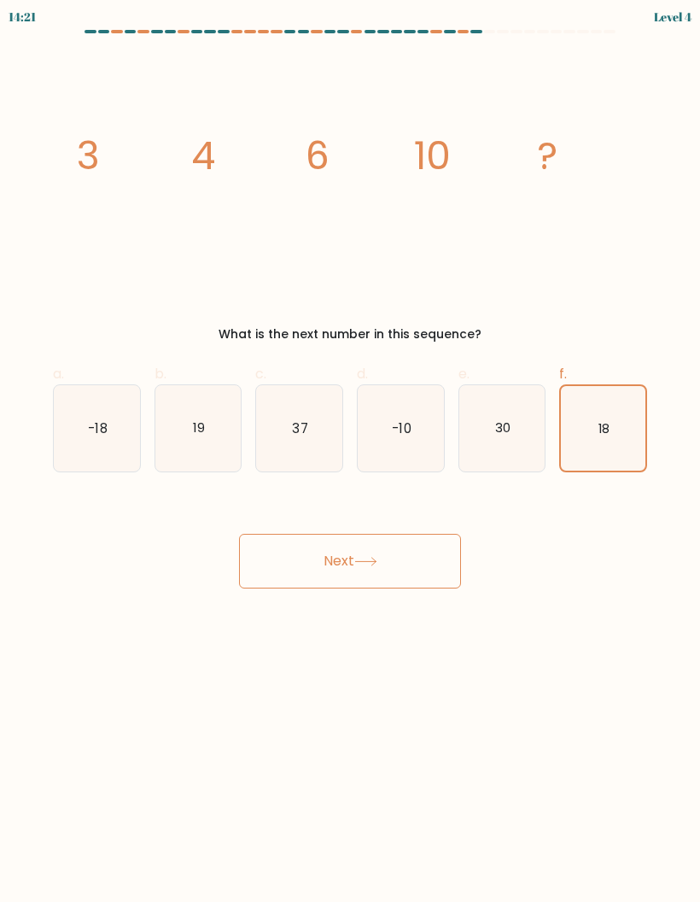
click at [379, 570] on button "Next" at bounding box center [350, 561] width 222 height 55
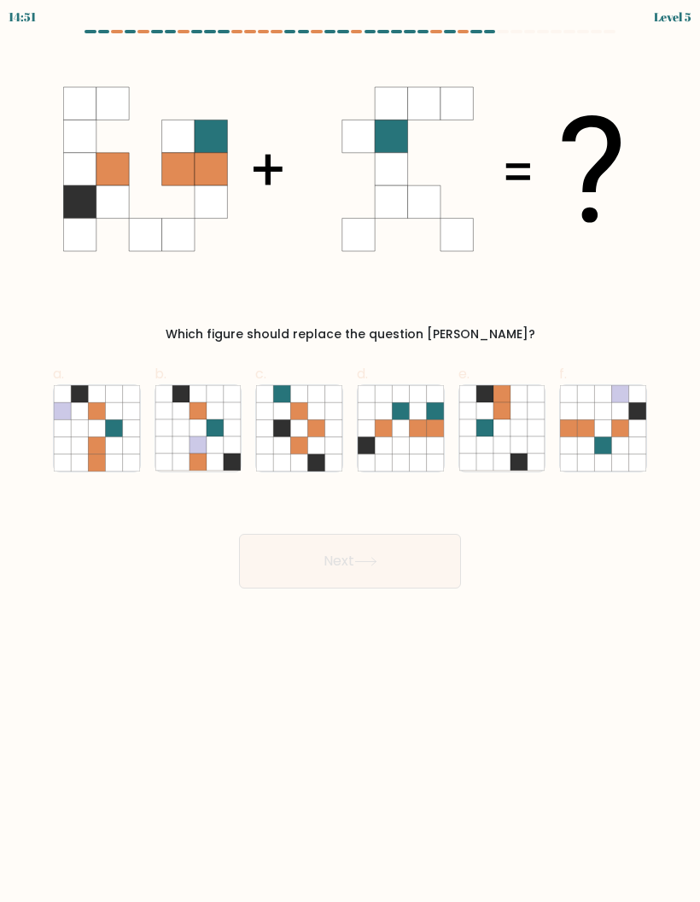
click at [430, 432] on icon at bounding box center [434, 427] width 17 height 17
click at [351, 451] on input "d." at bounding box center [350, 456] width 1 height 11
radio input "true"
click at [390, 557] on button "Next" at bounding box center [350, 561] width 222 height 55
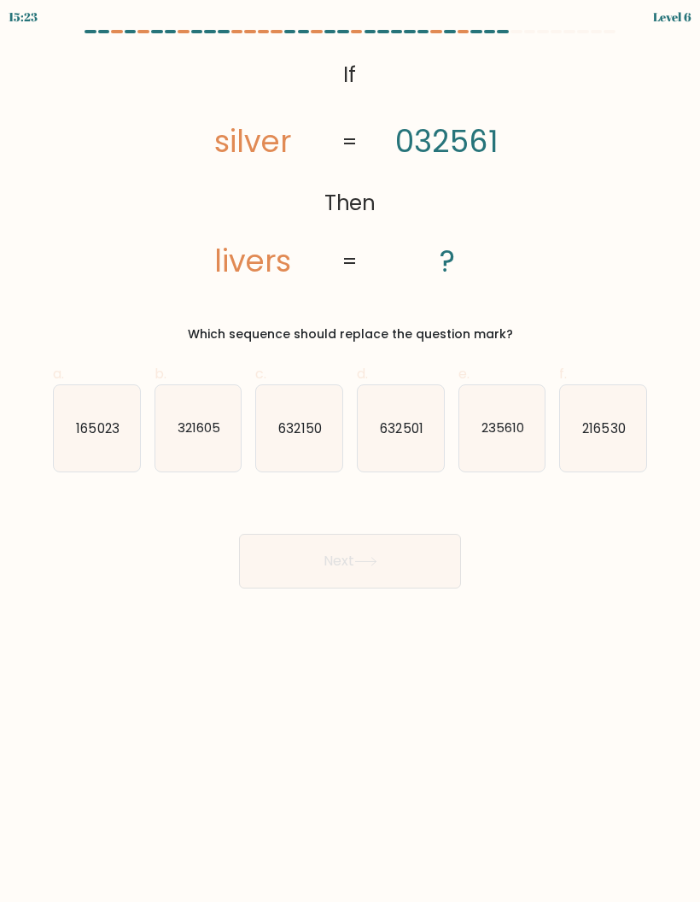
click at [201, 419] on text "321605" at bounding box center [199, 428] width 43 height 18
click at [350, 451] on input "b. 321605" at bounding box center [350, 456] width 1 height 11
radio input "true"
click at [385, 543] on button "Next" at bounding box center [350, 561] width 222 height 55
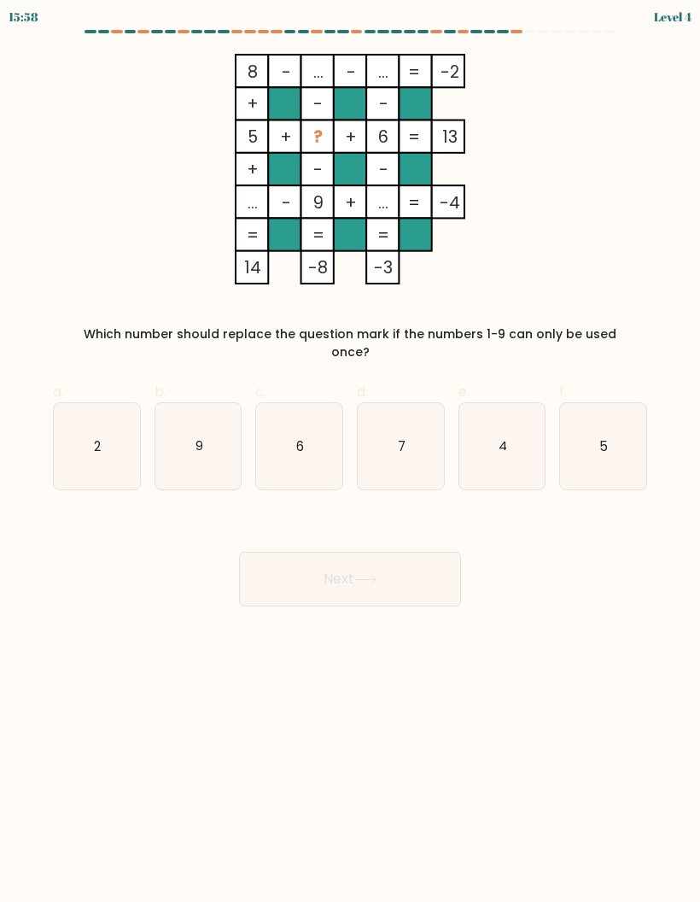
click at [83, 432] on icon "2" at bounding box center [97, 446] width 86 height 86
click at [350, 451] on input "a. 2" at bounding box center [350, 456] width 1 height 11
radio input "true"
click at [411, 570] on button "Next" at bounding box center [350, 579] width 222 height 55
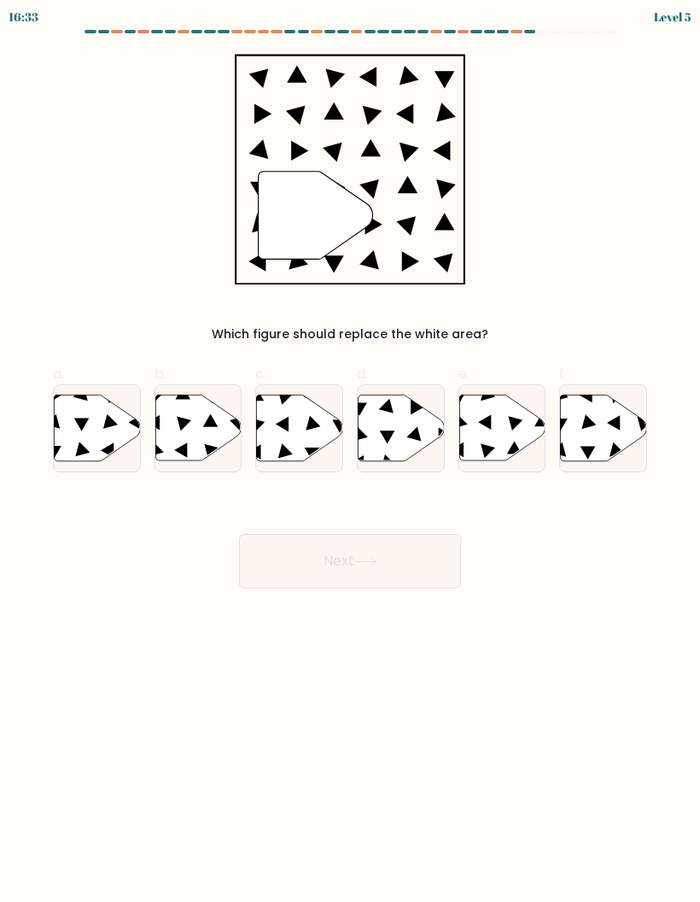
click at [322, 448] on icon at bounding box center [300, 428] width 86 height 66
click at [350, 451] on input "c." at bounding box center [350, 456] width 1 height 11
radio input "true"
click at [389, 546] on button "Next" at bounding box center [350, 561] width 222 height 55
click at [397, 563] on button "Next" at bounding box center [350, 561] width 222 height 55
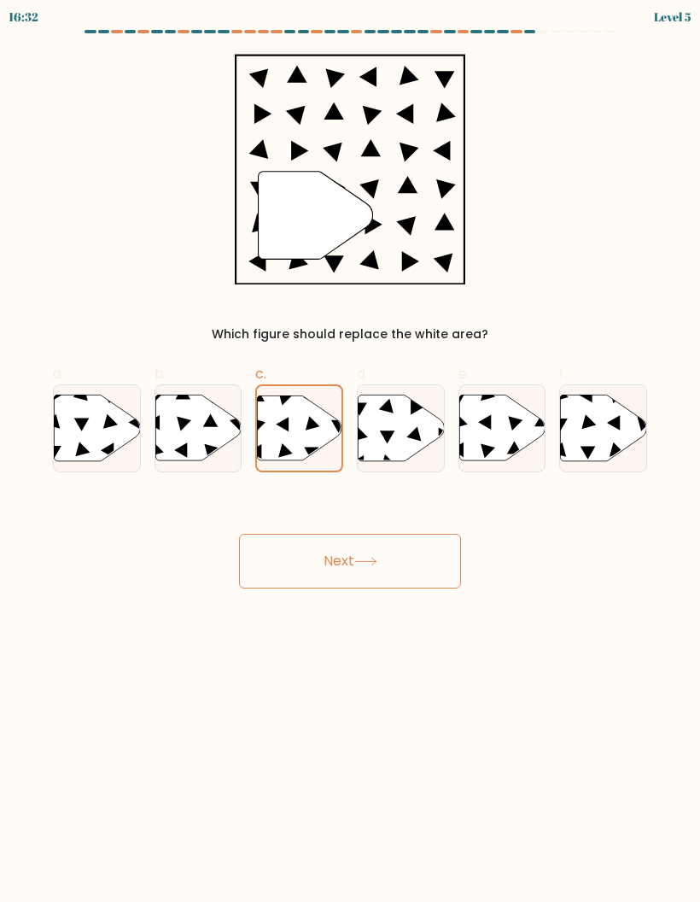
click at [408, 580] on button "Next" at bounding box center [350, 561] width 222 height 55
click at [416, 560] on button "Next" at bounding box center [350, 561] width 222 height 55
click at [401, 572] on button "Next" at bounding box center [350, 561] width 222 height 55
click at [392, 554] on button "Next" at bounding box center [350, 561] width 222 height 55
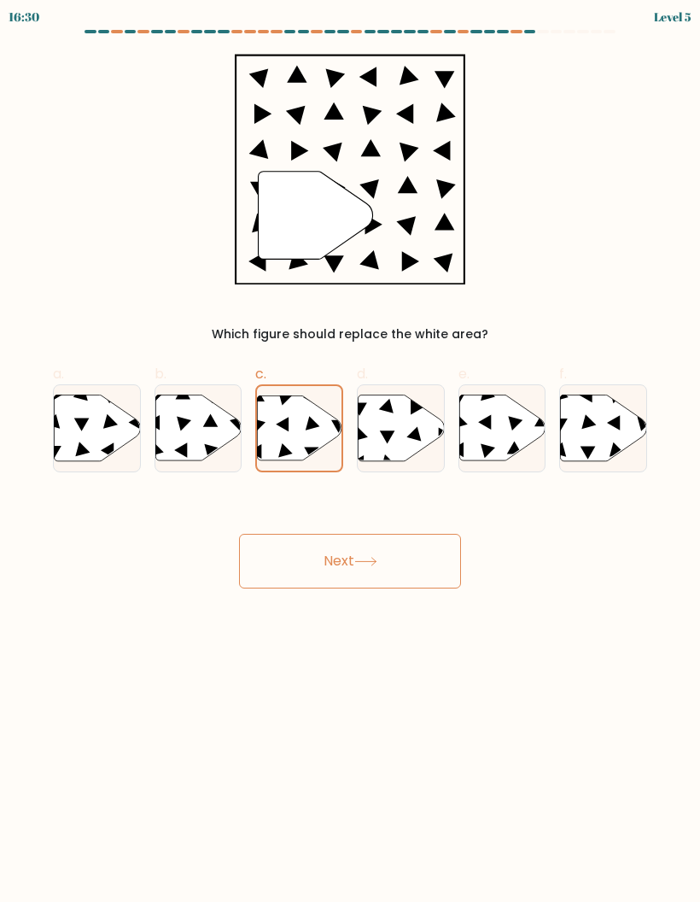
click at [392, 554] on button "Next" at bounding box center [350, 561] width 222 height 55
click at [383, 550] on button "Next" at bounding box center [350, 561] width 222 height 55
click at [382, 549] on button "Next" at bounding box center [350, 561] width 222 height 55
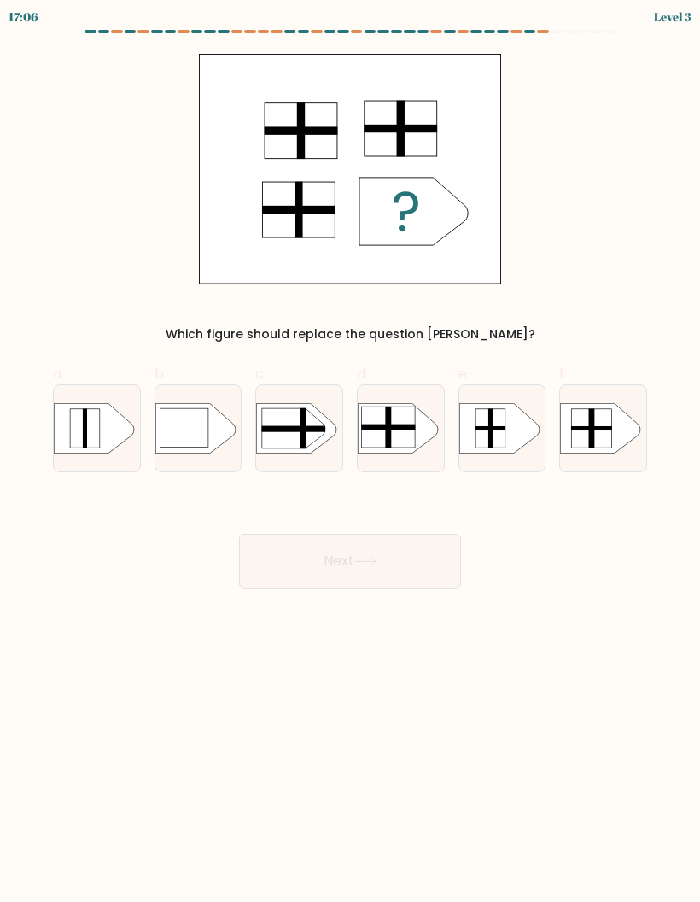
click at [418, 425] on rect at bounding box center [351, 397] width 224 height 170
click at [351, 451] on input "d." at bounding box center [350, 456] width 1 height 11
radio input "true"
click at [414, 556] on button "Next" at bounding box center [350, 561] width 222 height 55
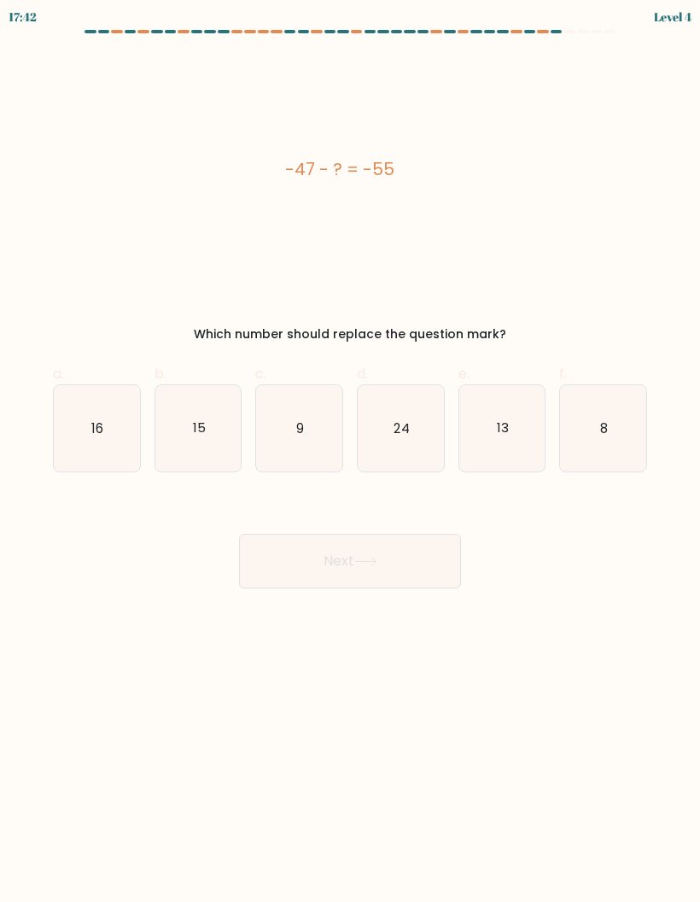
click at [599, 442] on icon "8" at bounding box center [603, 428] width 86 height 86
click at [351, 451] on input "f. 8" at bounding box center [350, 456] width 1 height 11
radio input "true"
click at [416, 578] on button "Next" at bounding box center [350, 561] width 222 height 55
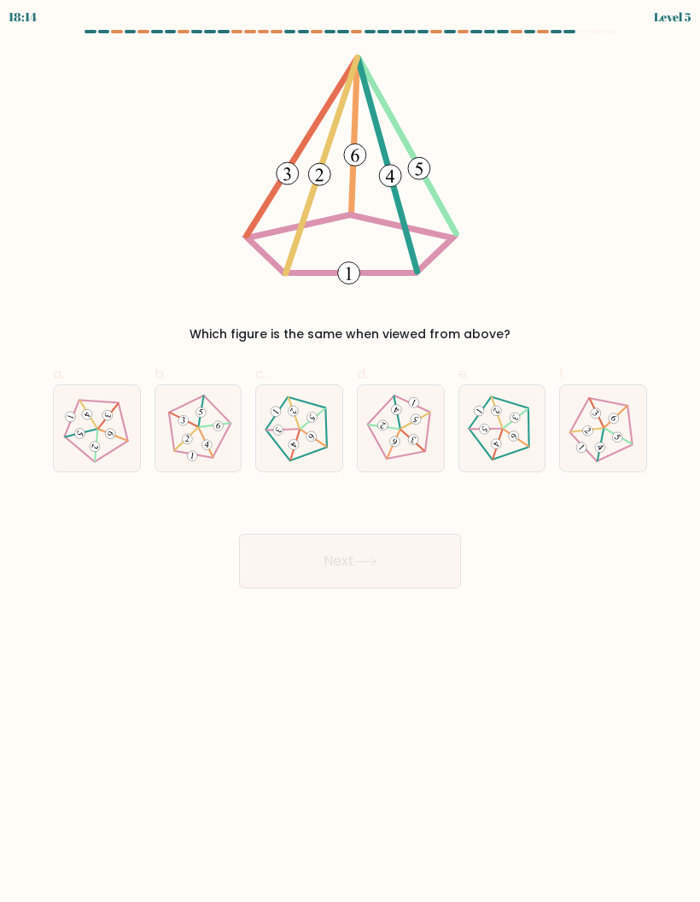
click at [316, 416] on 395 at bounding box center [312, 417] width 14 height 14
click at [350, 451] on input "c." at bounding box center [350, 456] width 1 height 11
radio input "true"
click at [414, 435] on 514 at bounding box center [414, 439] width 14 height 14
click at [351, 451] on input "d." at bounding box center [350, 456] width 1 height 11
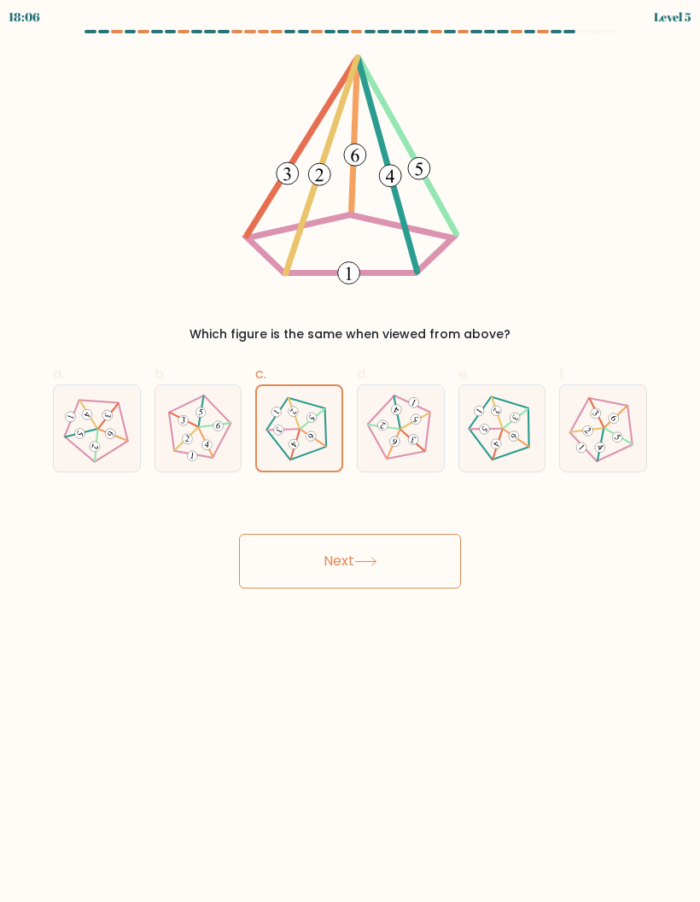
radio input "true"
click at [608, 430] on 536 at bounding box center [619, 436] width 27 height 28
click at [351, 451] on input "f." at bounding box center [350, 456] width 1 height 11
radio input "true"
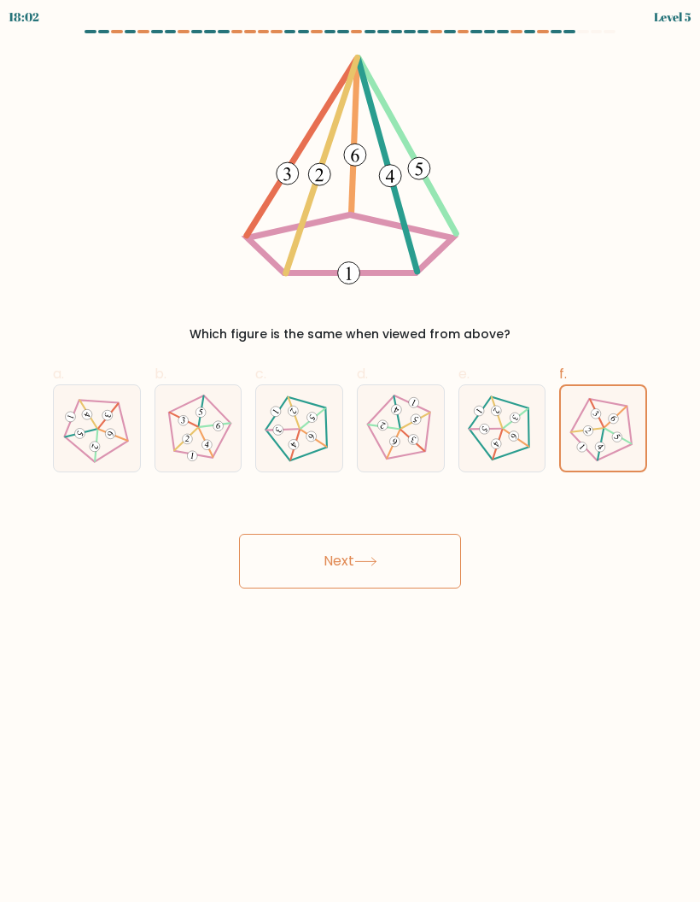
click at [432, 565] on button "Next" at bounding box center [350, 561] width 222 height 55
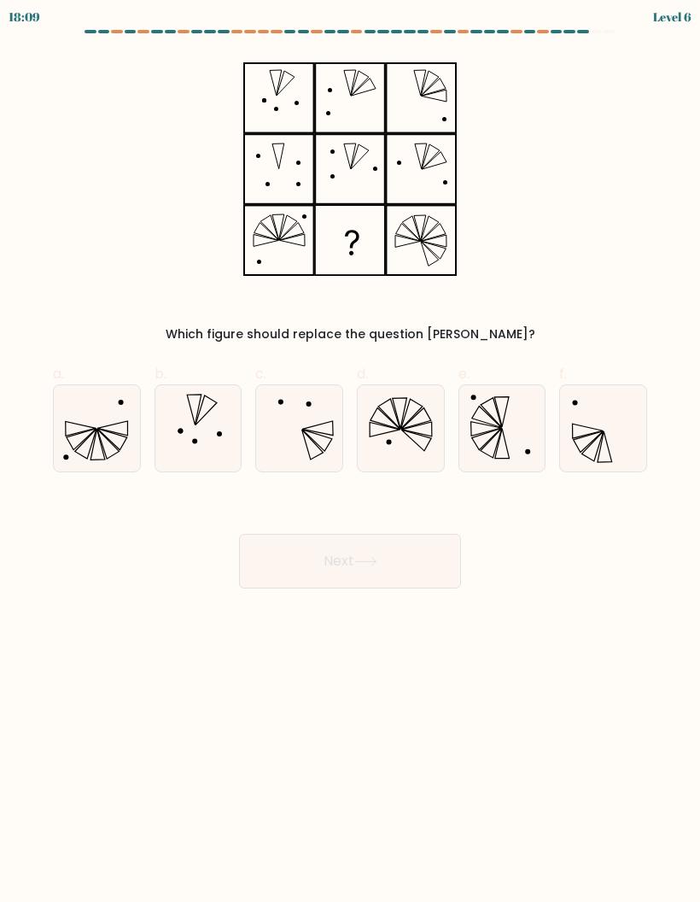
click at [499, 428] on icon at bounding box center [486, 429] width 31 height 15
click at [351, 451] on input "e." at bounding box center [350, 456] width 1 height 11
radio input "true"
click at [430, 542] on button "Next" at bounding box center [350, 561] width 222 height 55
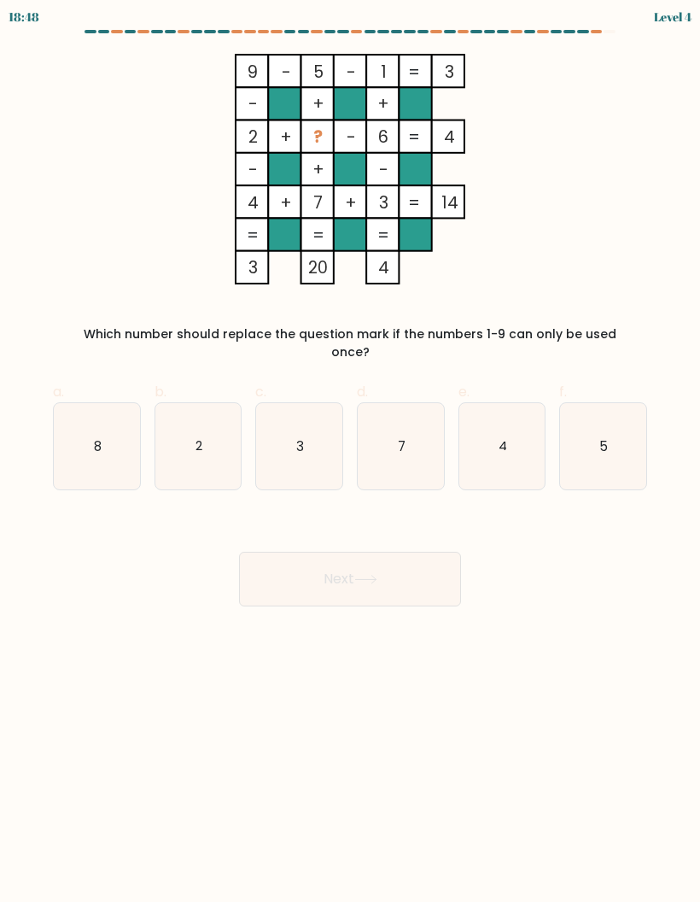
click at [86, 451] on icon "8" at bounding box center [97, 446] width 86 height 86
click at [350, 451] on input "a. 8" at bounding box center [350, 456] width 1 height 11
radio input "true"
click at [405, 562] on button "Next" at bounding box center [350, 579] width 222 height 55
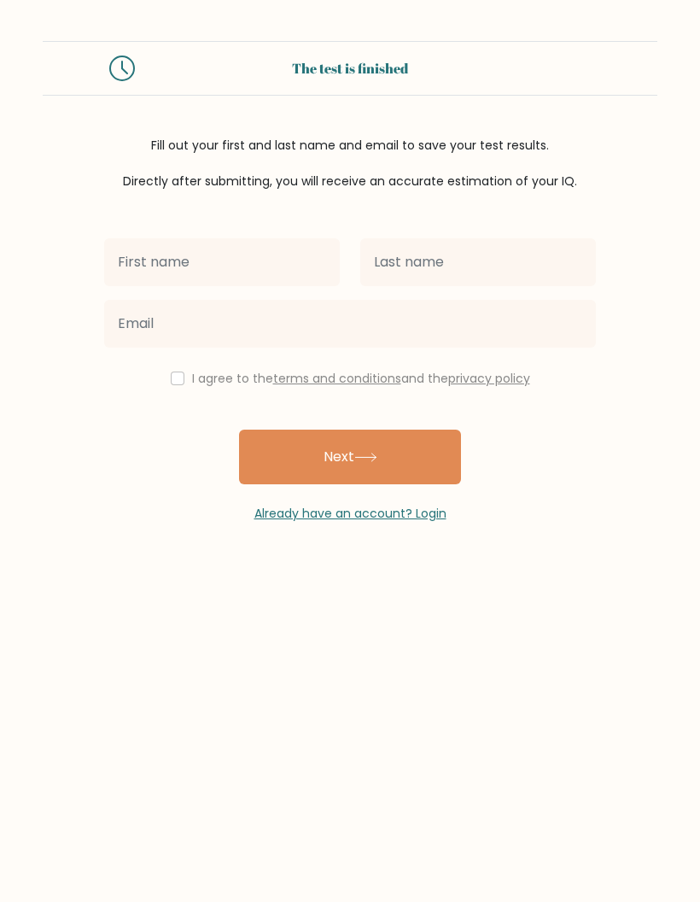
click at [273, 243] on input "text" at bounding box center [222, 262] width 236 height 48
type input "Mohamed"
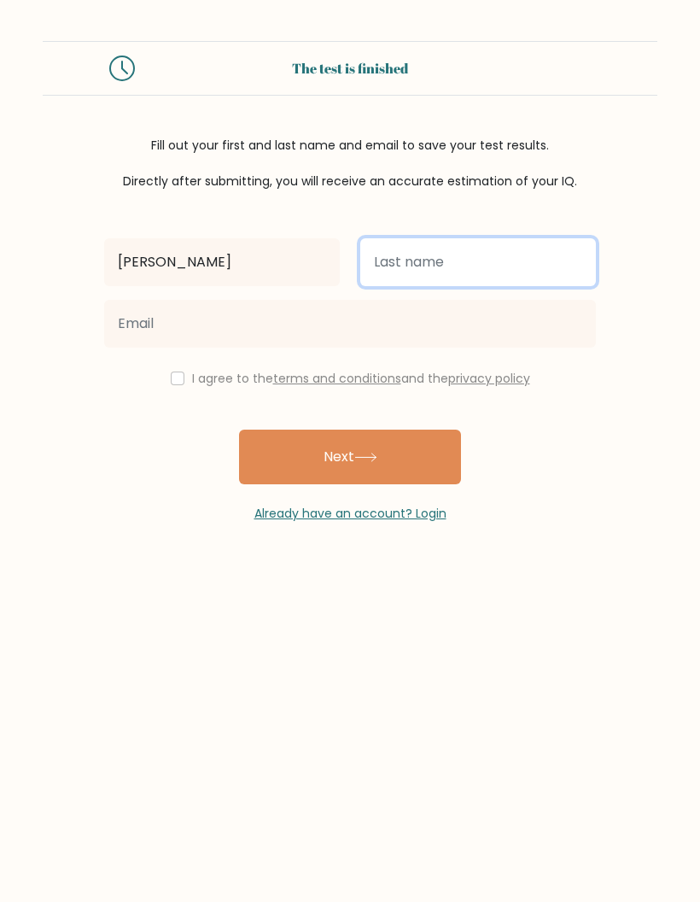
click at [496, 252] on input "text" at bounding box center [478, 262] width 236 height 48
type input "Maamer"
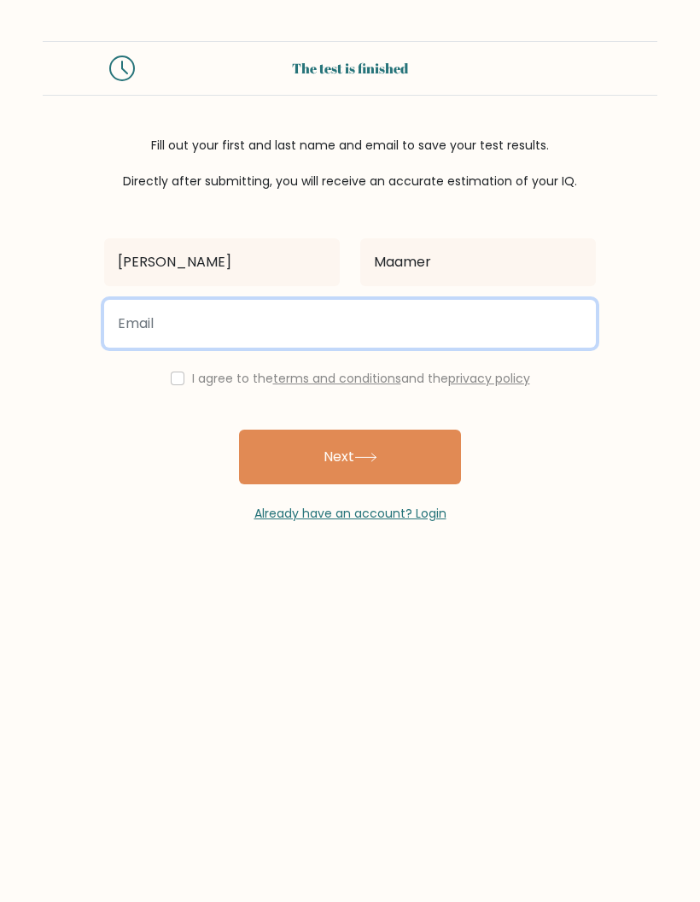
click at [437, 325] on input "email" at bounding box center [350, 324] width 492 height 48
type input "mohamedmaamer03@gmail.com"
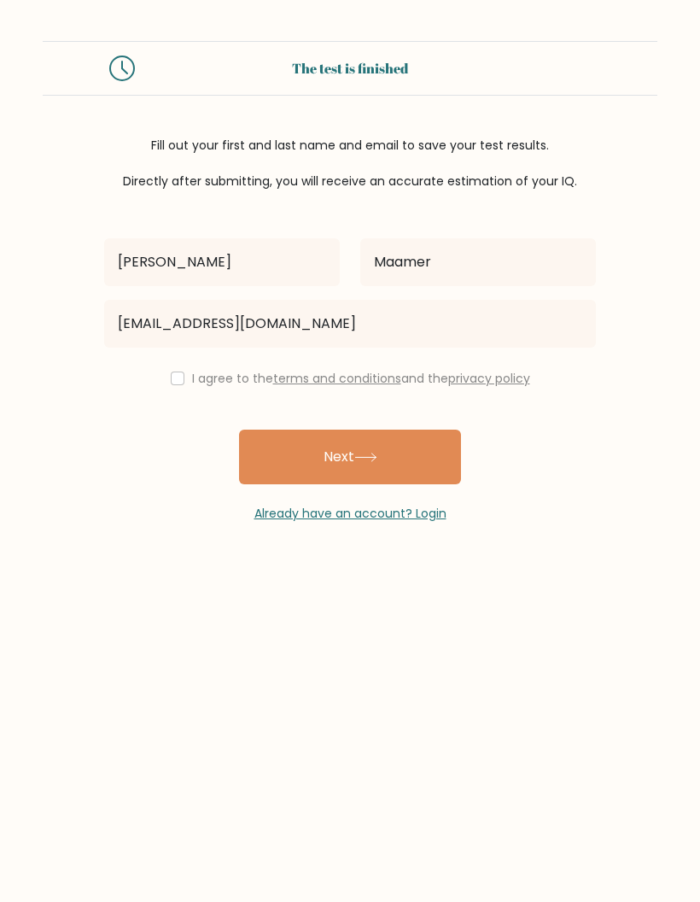
click at [192, 381] on label "I agree to the terms and conditions and the privacy policy" at bounding box center [361, 378] width 338 height 17
click at [171, 375] on input "checkbox" at bounding box center [178, 379] width 14 height 14
checkbox input "true"
click at [430, 462] on button "Next" at bounding box center [350, 457] width 222 height 55
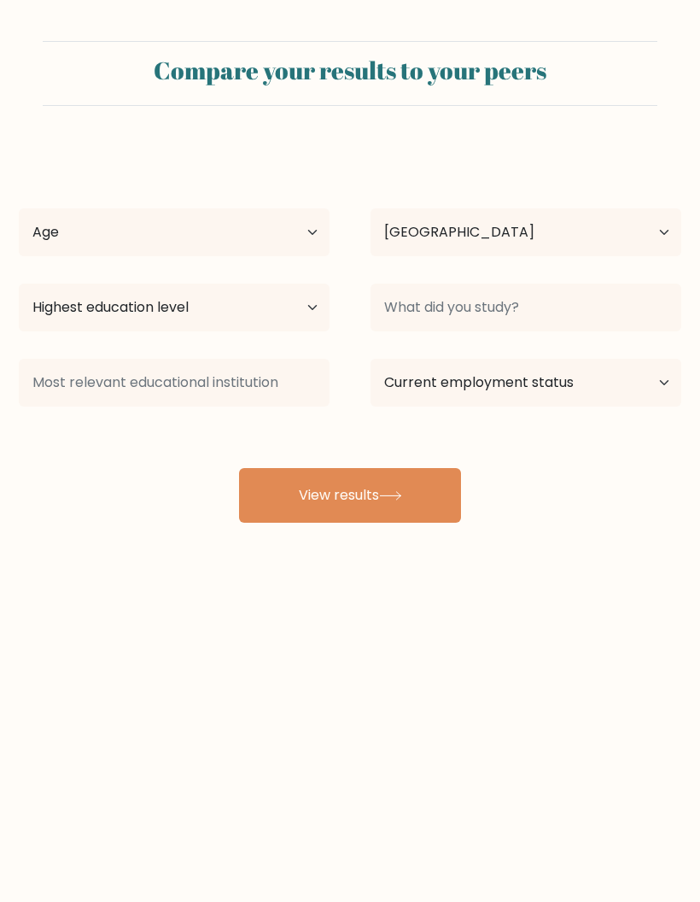
select select "TN"
click at [439, 494] on button "View results" at bounding box center [350, 495] width 222 height 55
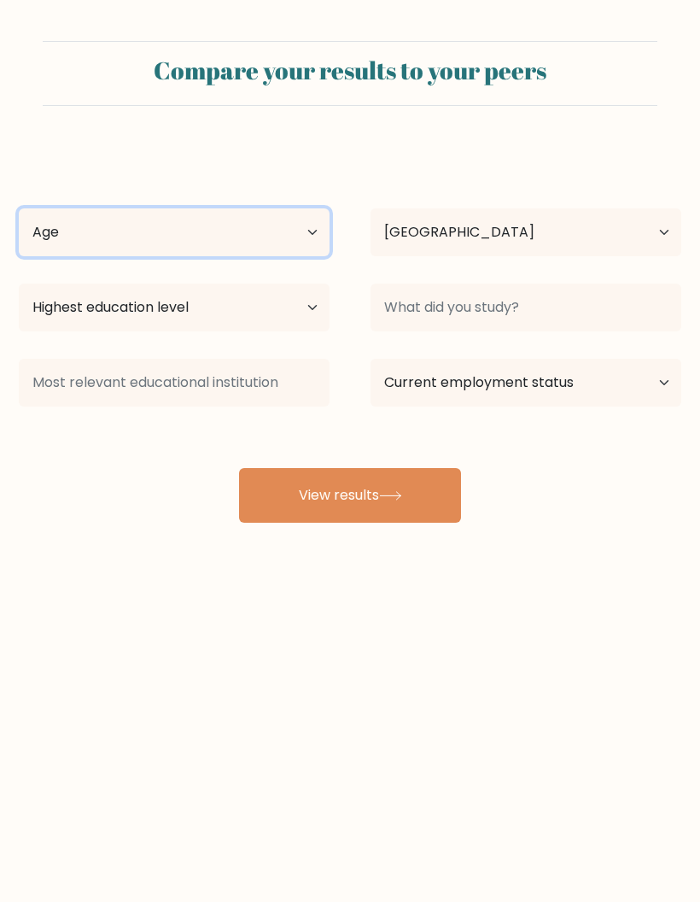
click at [273, 240] on select "Age Under [DEMOGRAPHIC_DATA] [DEMOGRAPHIC_DATA] [DEMOGRAPHIC_DATA] [DEMOGRAPHIC…" at bounding box center [174, 232] width 311 height 48
click at [214, 212] on select "Age Under [DEMOGRAPHIC_DATA] [DEMOGRAPHIC_DATA] [DEMOGRAPHIC_DATA] [DEMOGRAPHIC…" at bounding box center [174, 232] width 311 height 48
click at [292, 210] on select "Age Under [DEMOGRAPHIC_DATA] [DEMOGRAPHIC_DATA] [DEMOGRAPHIC_DATA] [DEMOGRAPHIC…" at bounding box center [174, 232] width 311 height 48
select select "min_18"
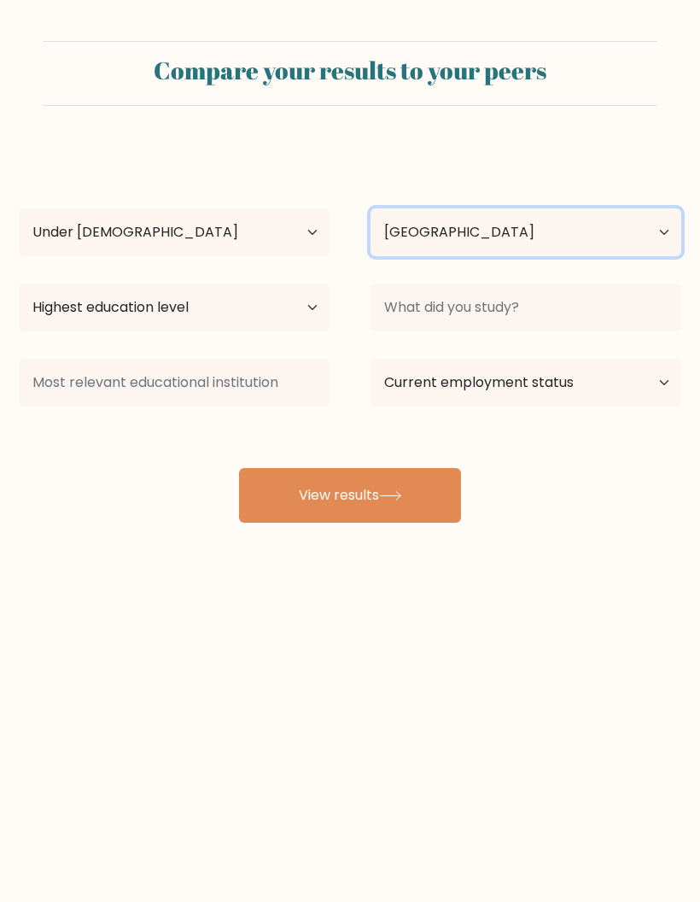
click at [557, 247] on select "Country Afghanistan Albania Algeria American Samoa Andorra Angola Anguilla Anta…" at bounding box center [526, 232] width 311 height 48
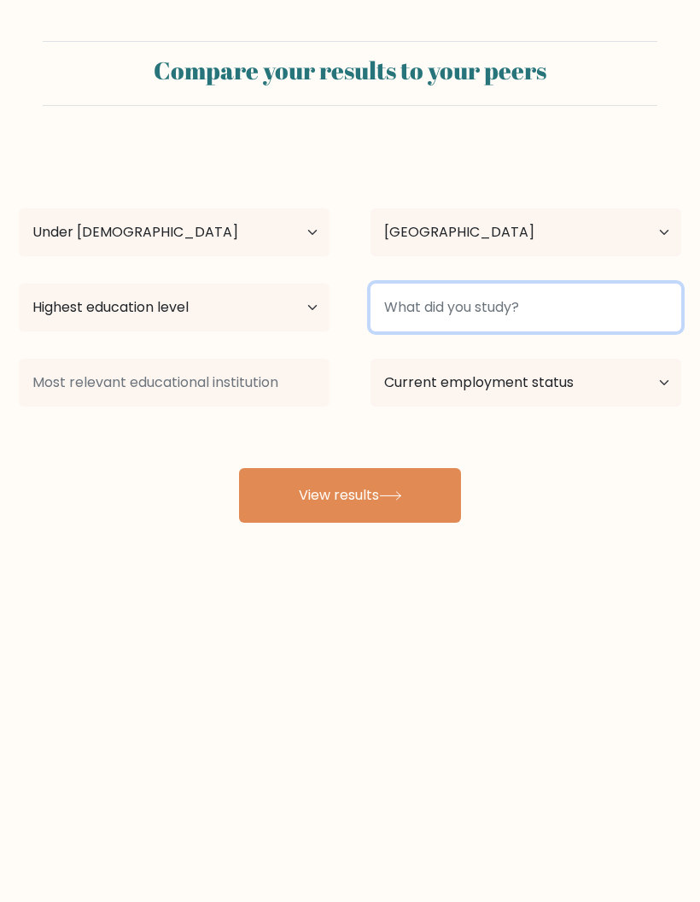
click at [597, 302] on input at bounding box center [526, 308] width 311 height 48
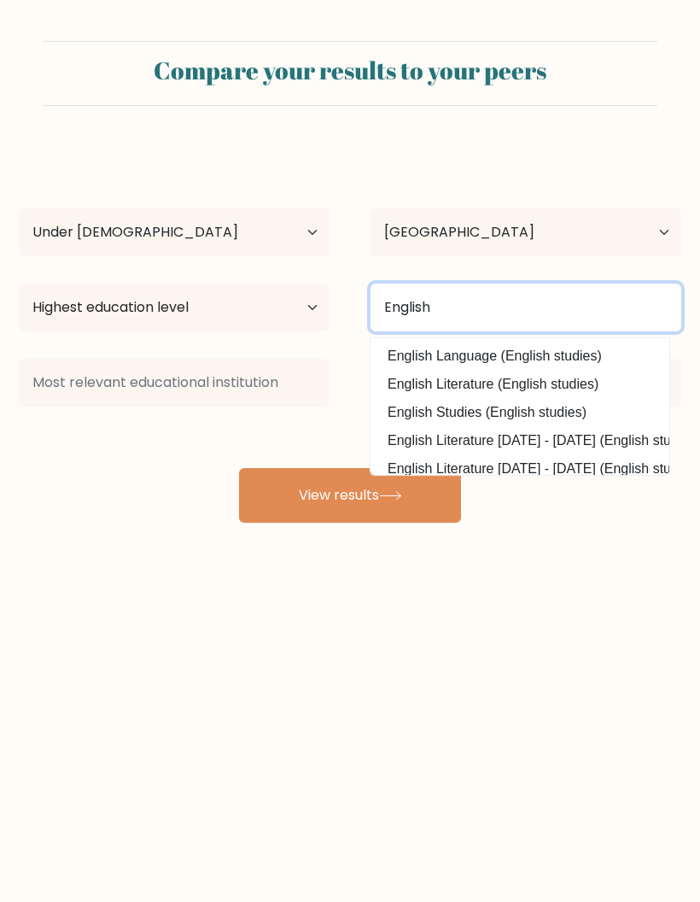
type input "English"
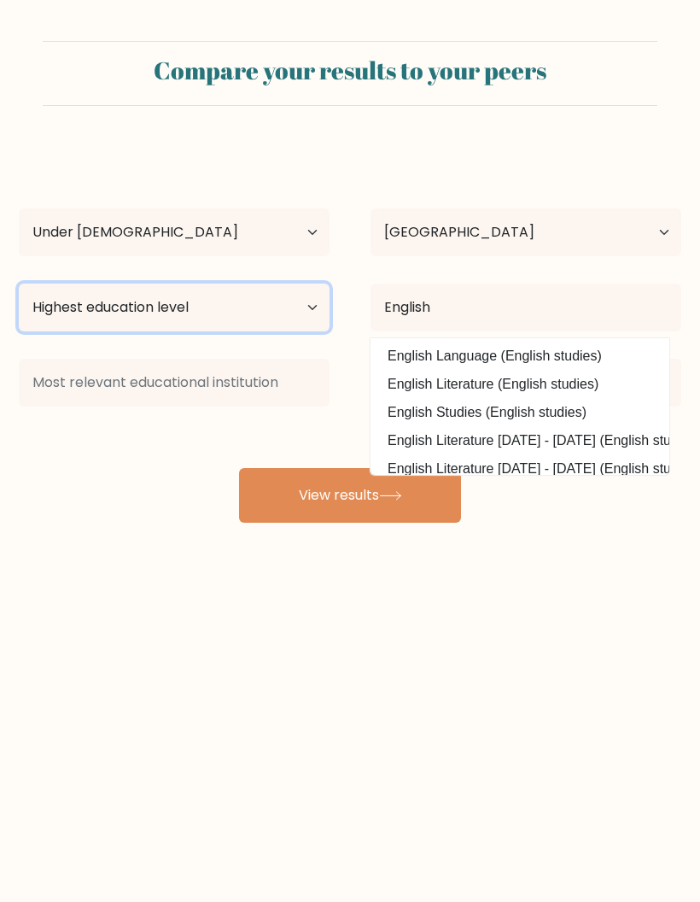
click at [265, 314] on select "Highest education level No schooling Primary Lower Secondary Upper Secondary Oc…" at bounding box center [174, 308] width 311 height 48
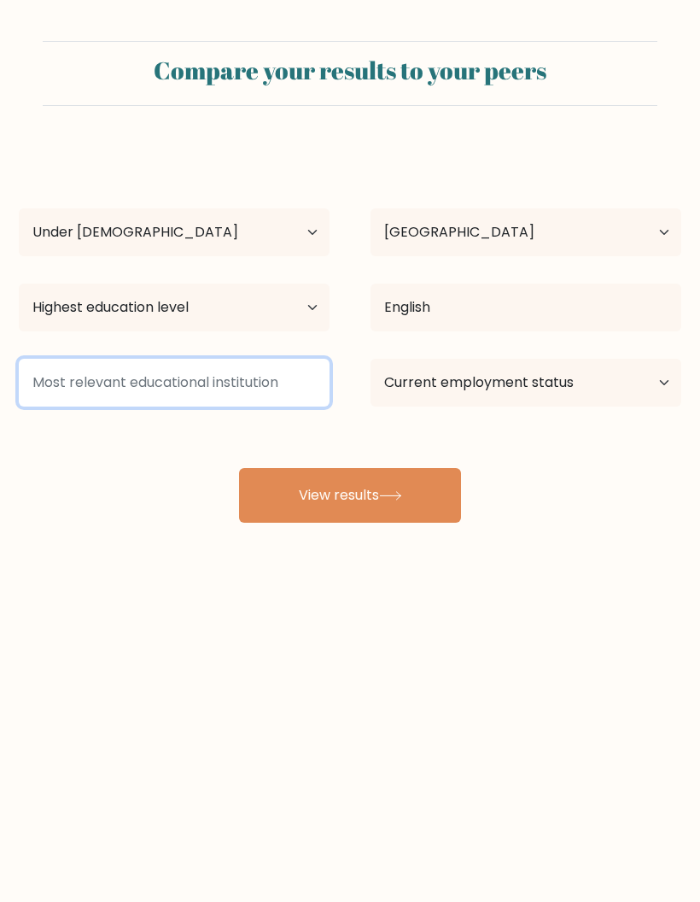
click at [243, 370] on input at bounding box center [174, 383] width 311 height 48
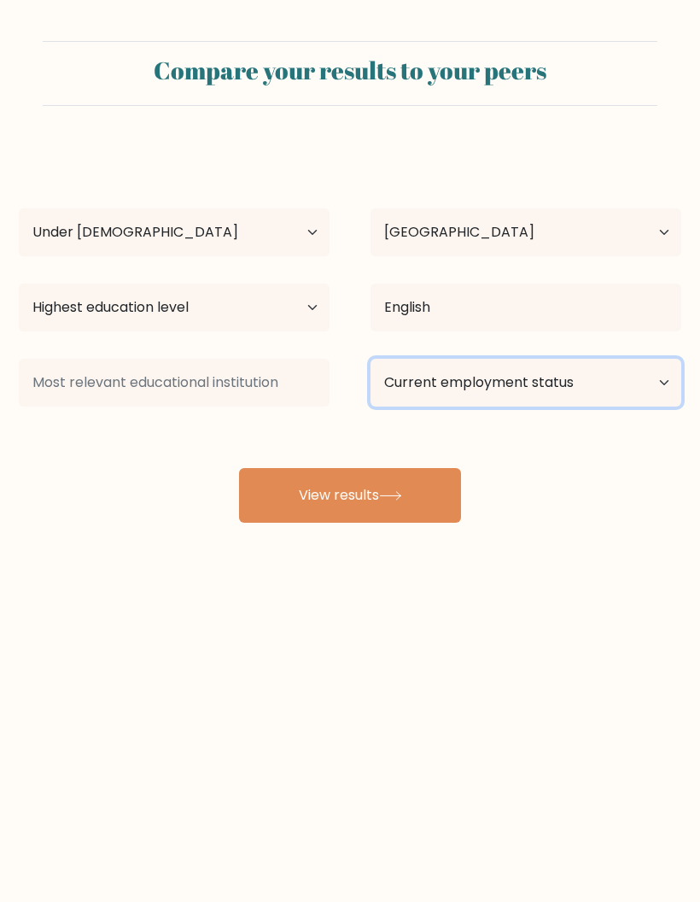
click at [640, 373] on select "Current employment status Employed Student Retired Other / prefer not to answer" at bounding box center [526, 383] width 311 height 48
select select "student"
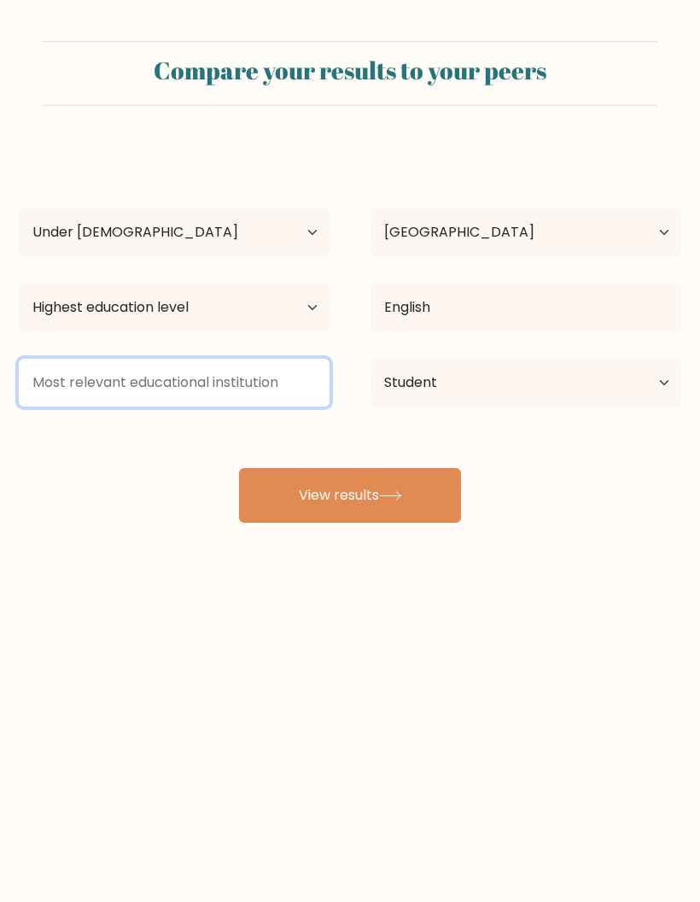
click at [229, 376] on input at bounding box center [174, 383] width 311 height 48
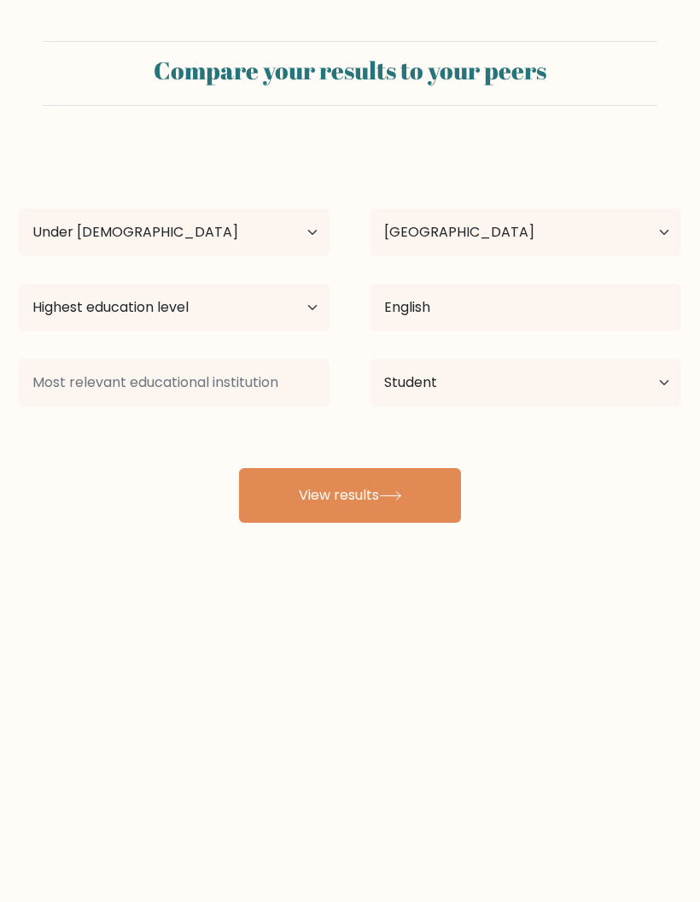
click at [413, 497] on button "View results" at bounding box center [350, 495] width 222 height 55
click at [413, 496] on button "View results" at bounding box center [350, 495] width 222 height 55
click at [421, 494] on button "View results" at bounding box center [350, 495] width 222 height 55
click at [421, 493] on button "View results" at bounding box center [350, 495] width 222 height 55
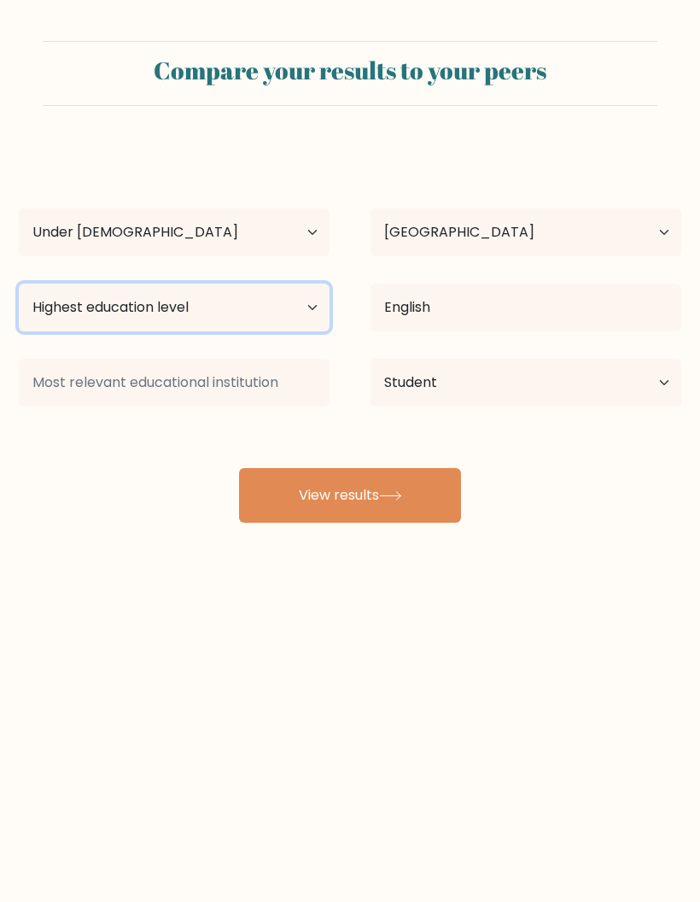
click at [55, 319] on select "Highest education level No schooling Primary Lower Secondary Upper Secondary Oc…" at bounding box center [174, 308] width 311 height 48
select select "primary"
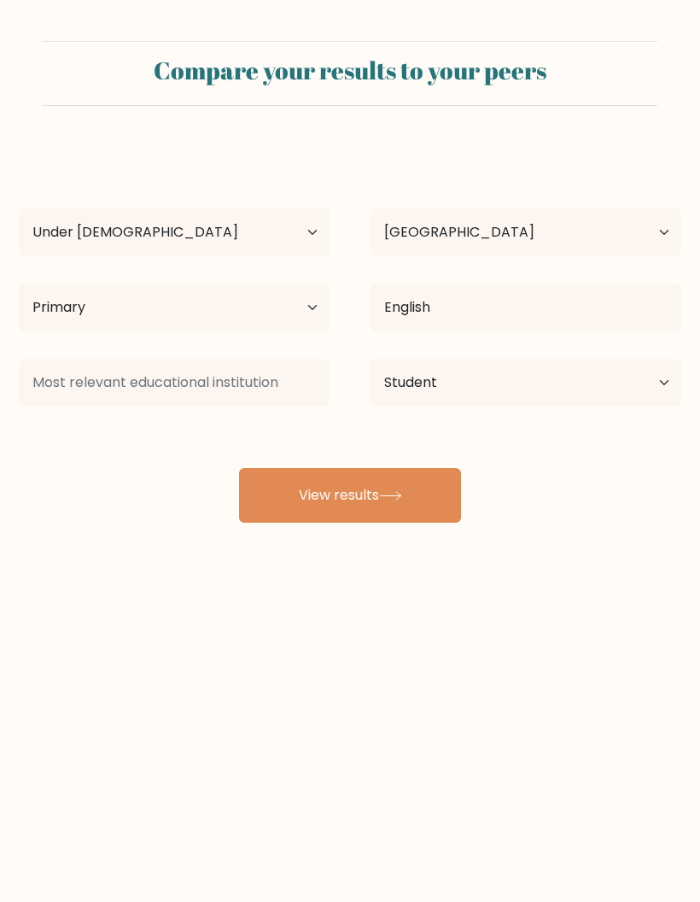
click at [373, 504] on button "View results" at bounding box center [350, 495] width 222 height 55
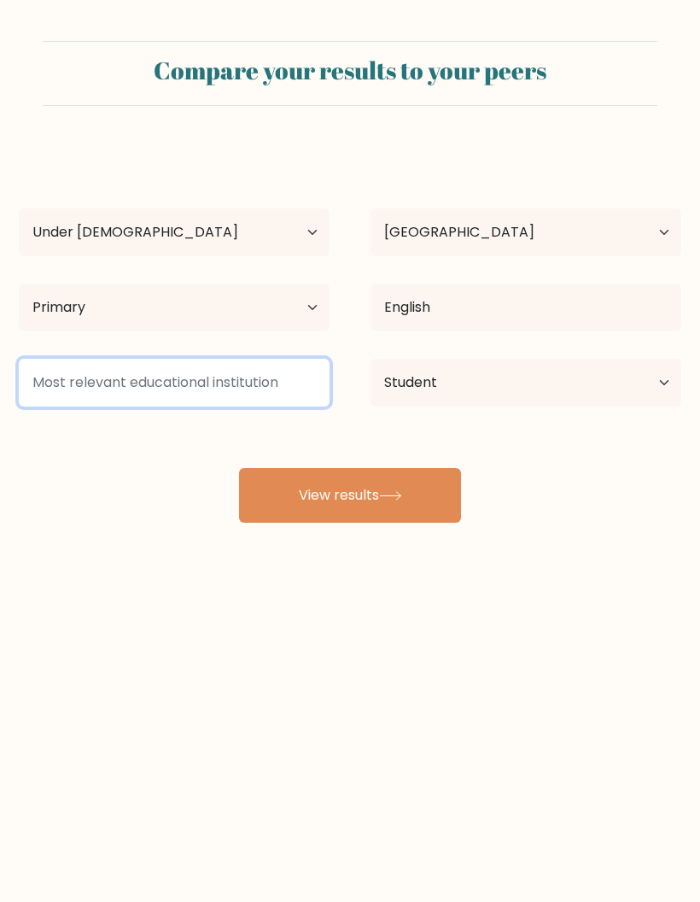
click at [372, 503] on button "View results" at bounding box center [350, 495] width 222 height 55
click at [214, 391] on input at bounding box center [174, 383] width 311 height 48
click at [114, 394] on input at bounding box center [174, 383] width 311 height 48
click at [105, 374] on input at bounding box center [174, 383] width 311 height 48
click at [104, 374] on input at bounding box center [174, 383] width 311 height 48
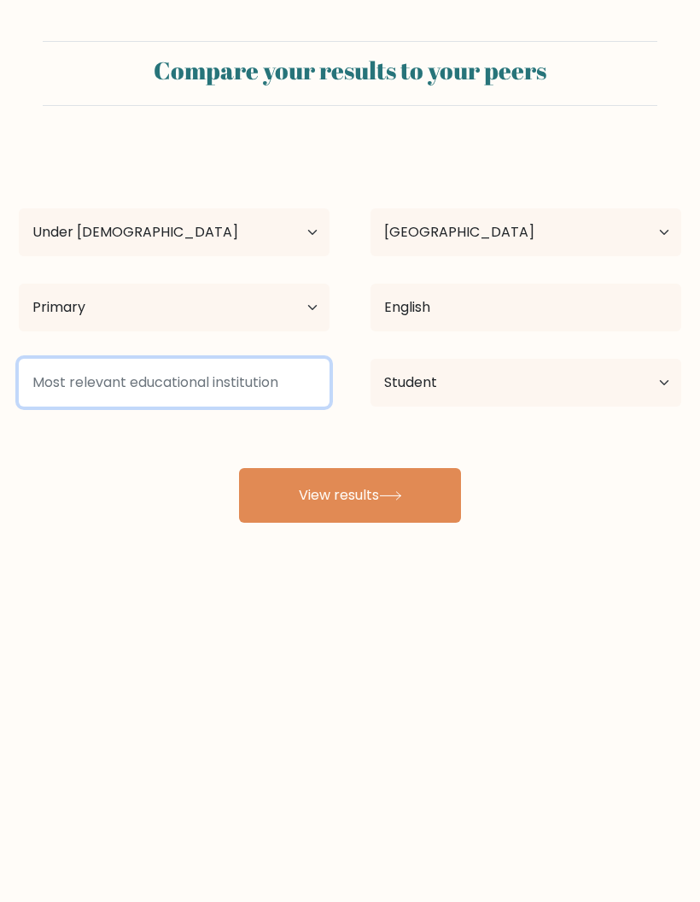
click at [101, 392] on input at bounding box center [174, 383] width 311 height 48
type input "16"
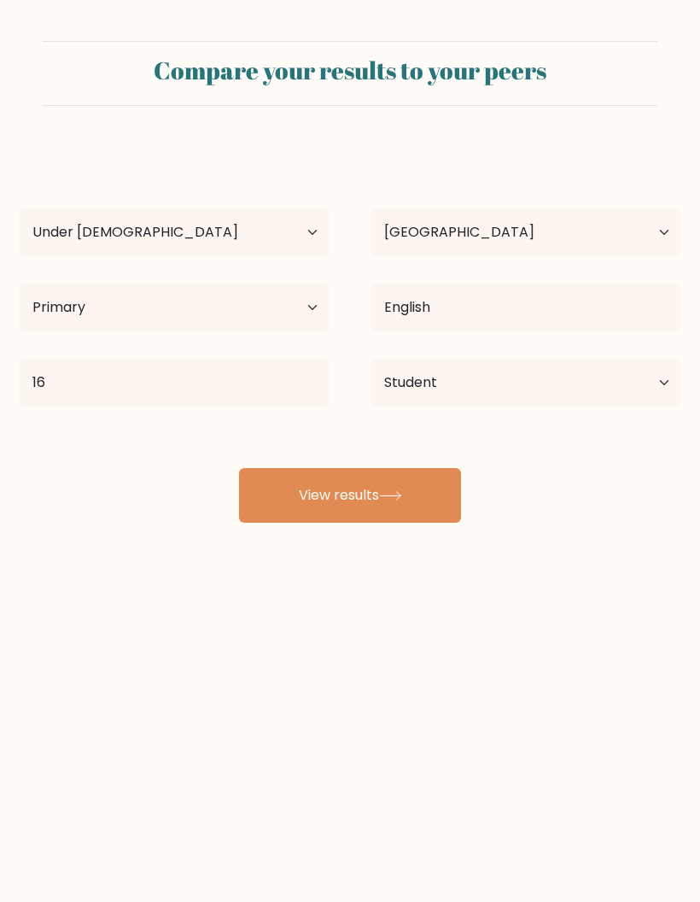
click at [411, 486] on button "View results" at bounding box center [350, 495] width 222 height 55
click at [413, 490] on button "View results" at bounding box center [350, 495] width 222 height 55
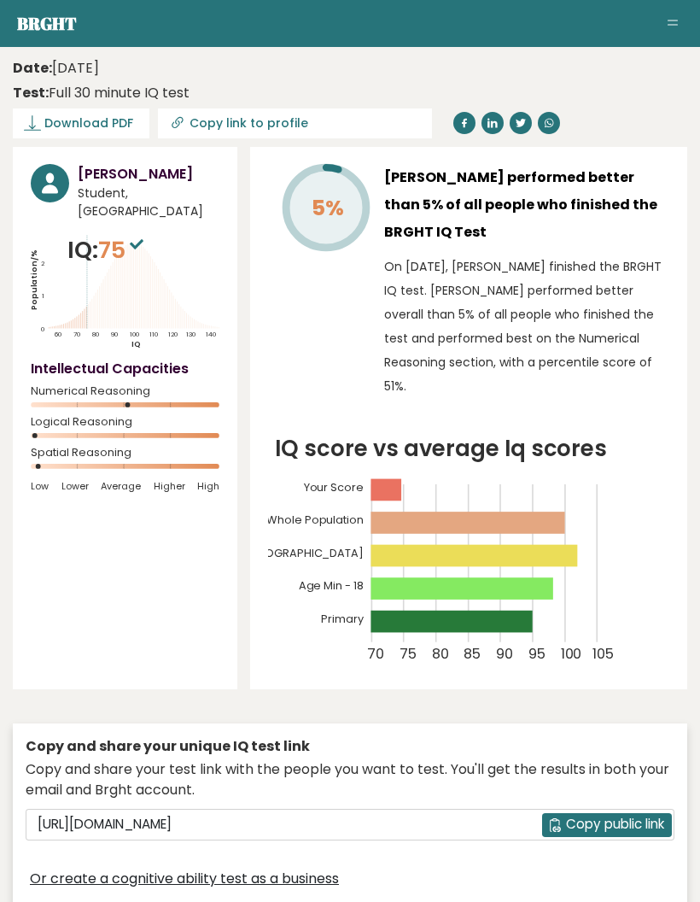
scroll to position [9, 0]
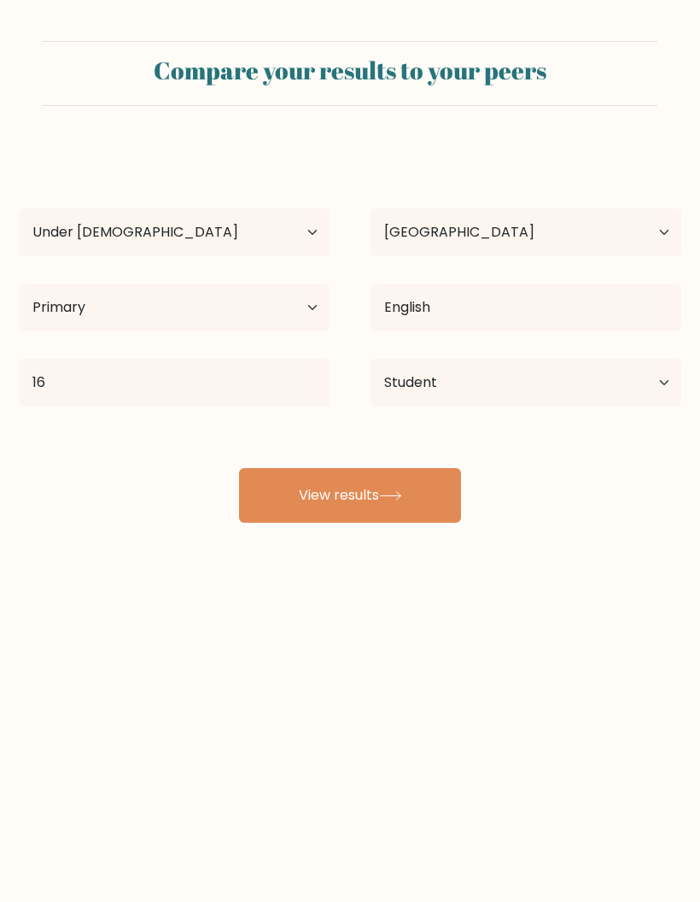
select select "min_18"
select select "TN"
select select "primary"
select select "student"
